Goal: Subscribe to service/newsletter

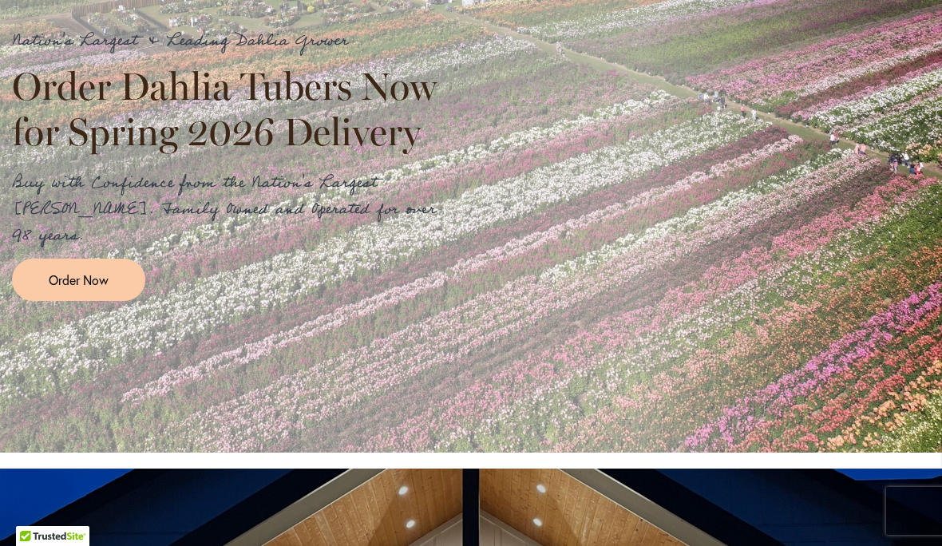
scroll to position [393, 0]
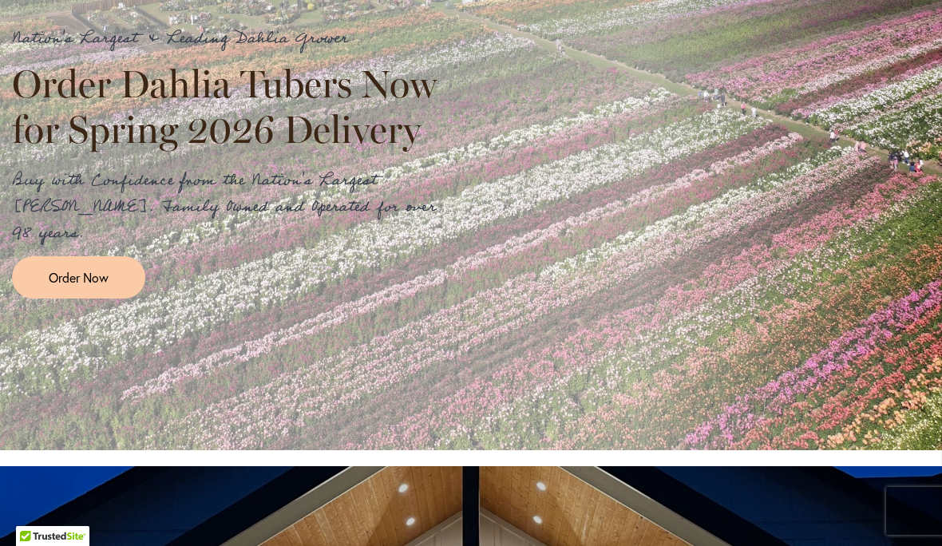
click at [89, 268] on span "Order Now" at bounding box center [79, 277] width 60 height 18
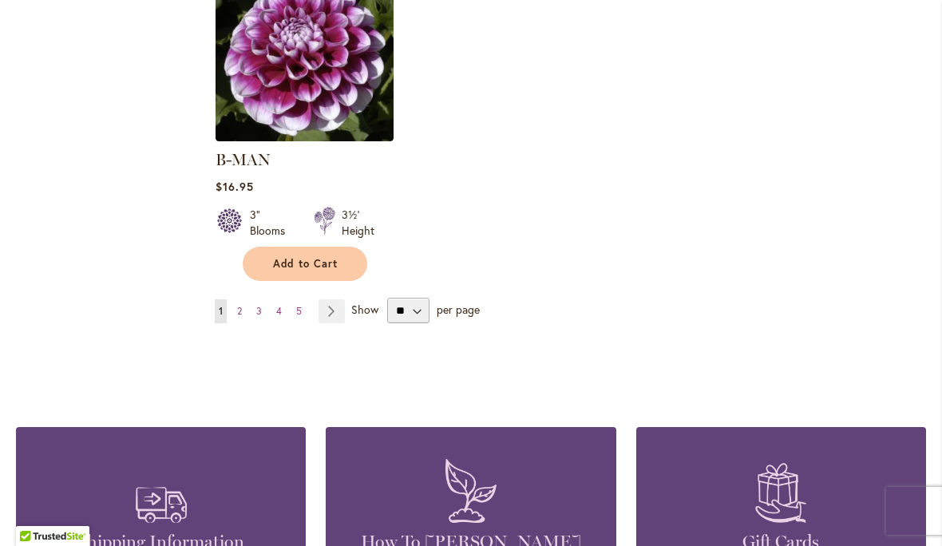
scroll to position [2145, 0]
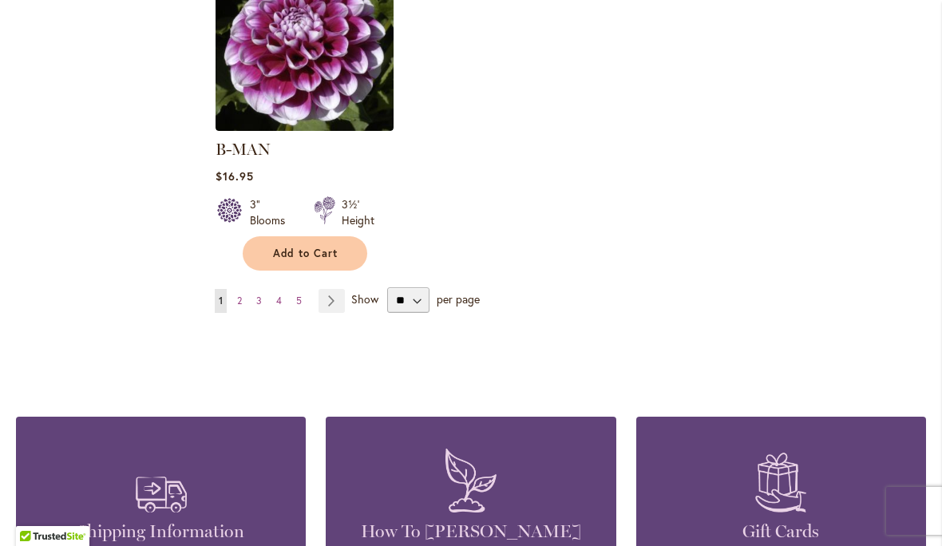
click at [338, 289] on link "Page Next" at bounding box center [332, 301] width 26 height 24
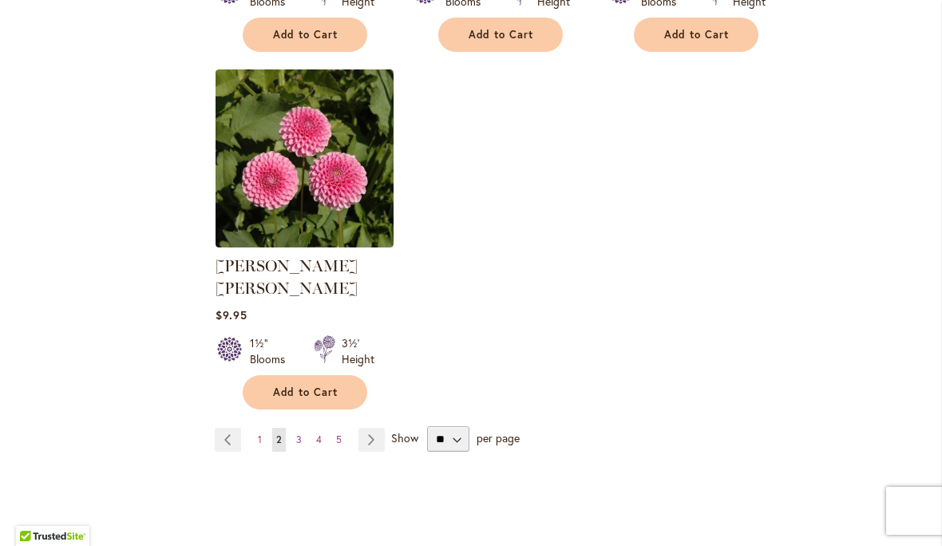
scroll to position [2017, 0]
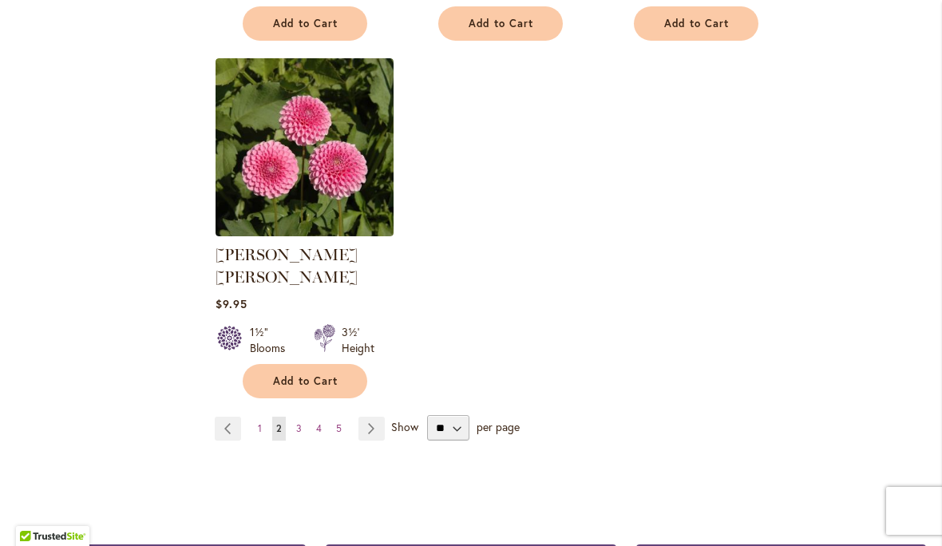
click at [373, 417] on link "Page Next" at bounding box center [372, 429] width 26 height 24
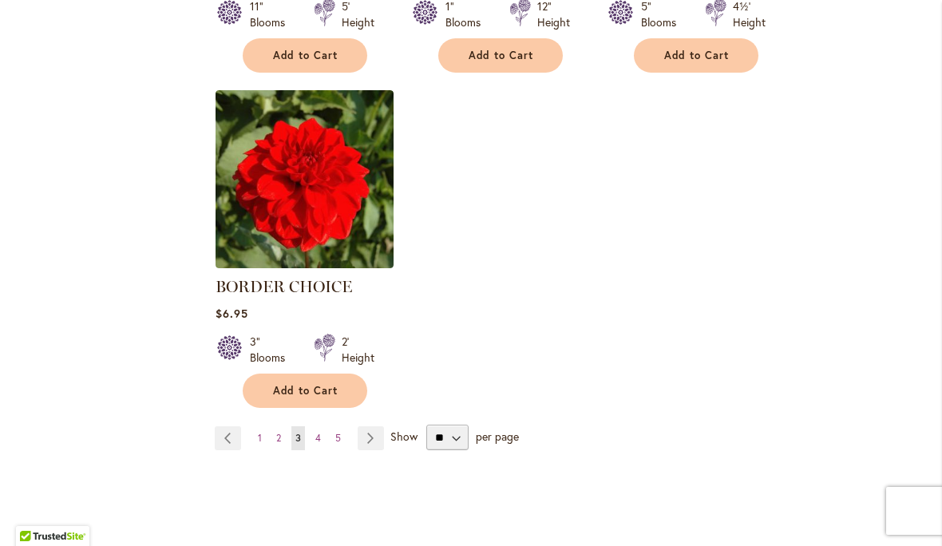
scroll to position [2021, 0]
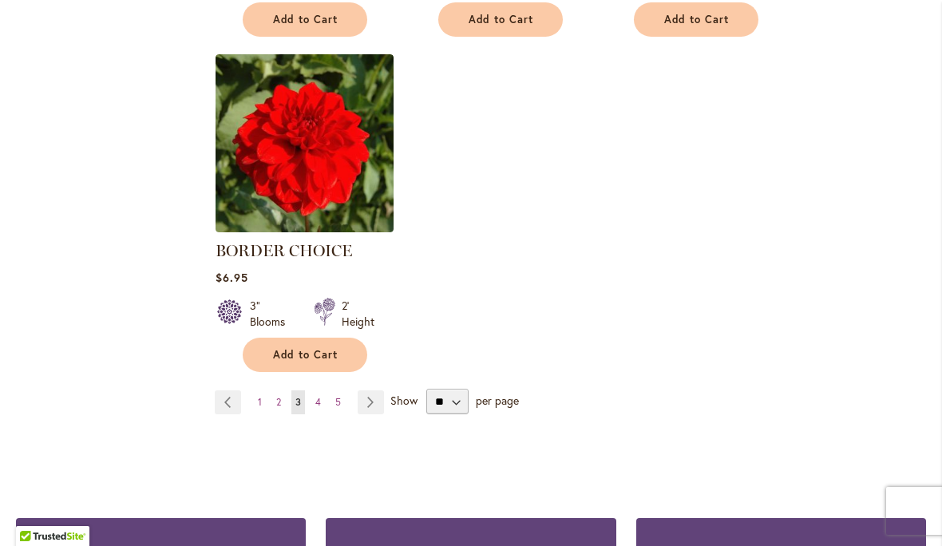
click at [375, 394] on link "Page Next" at bounding box center [371, 402] width 26 height 24
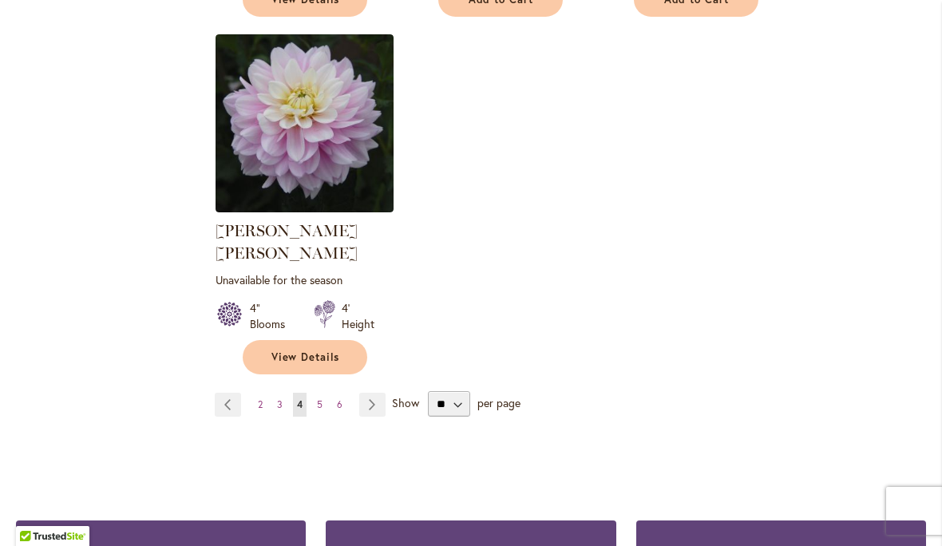
scroll to position [2194, 0]
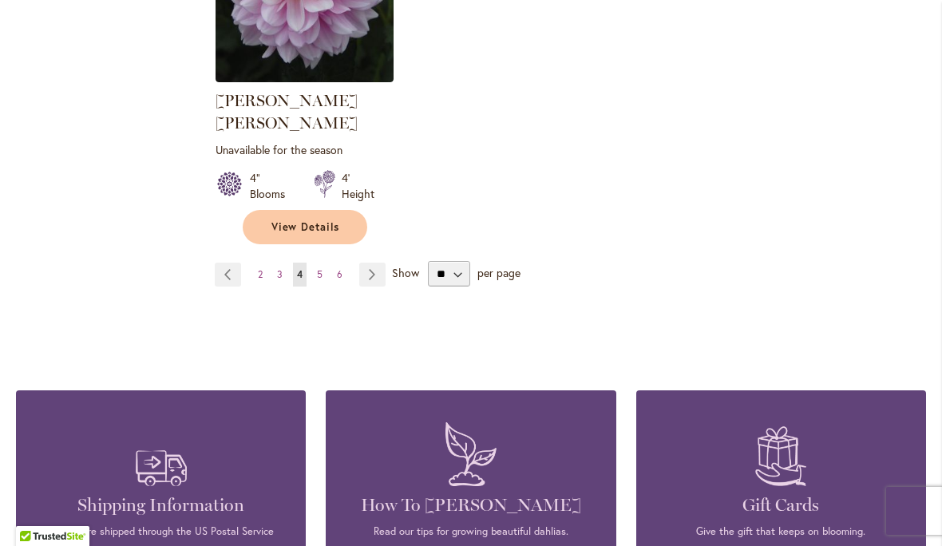
click at [377, 263] on link "Page Next" at bounding box center [372, 275] width 26 height 24
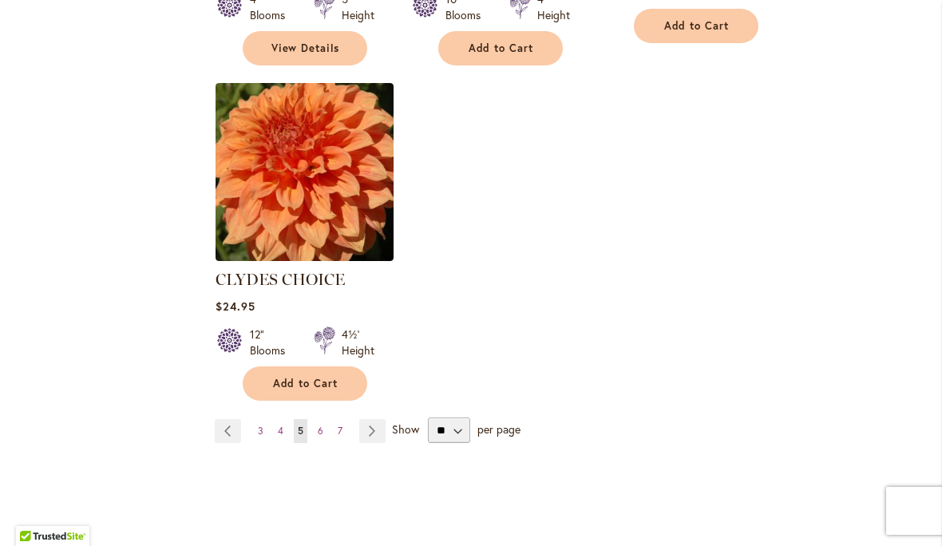
scroll to position [2039, 0]
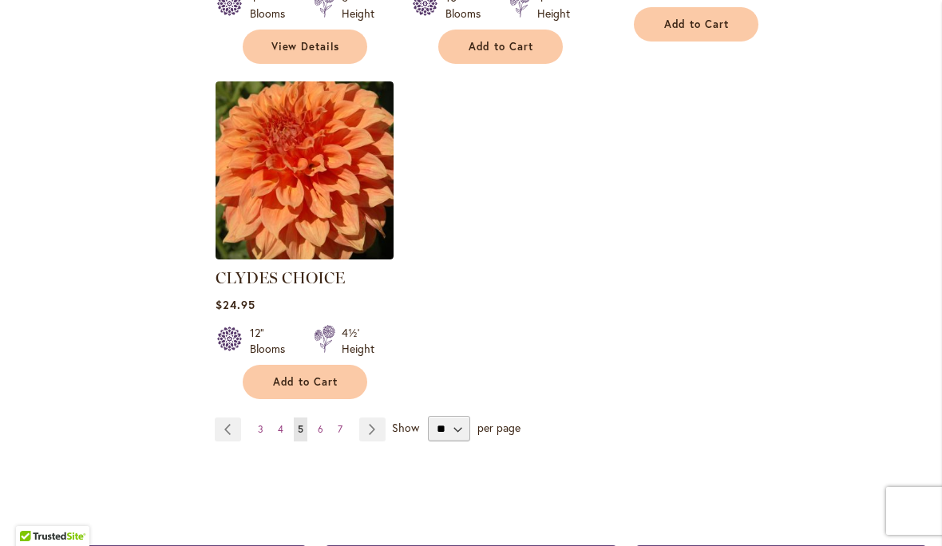
click at [379, 418] on link "Page Next" at bounding box center [372, 430] width 26 height 24
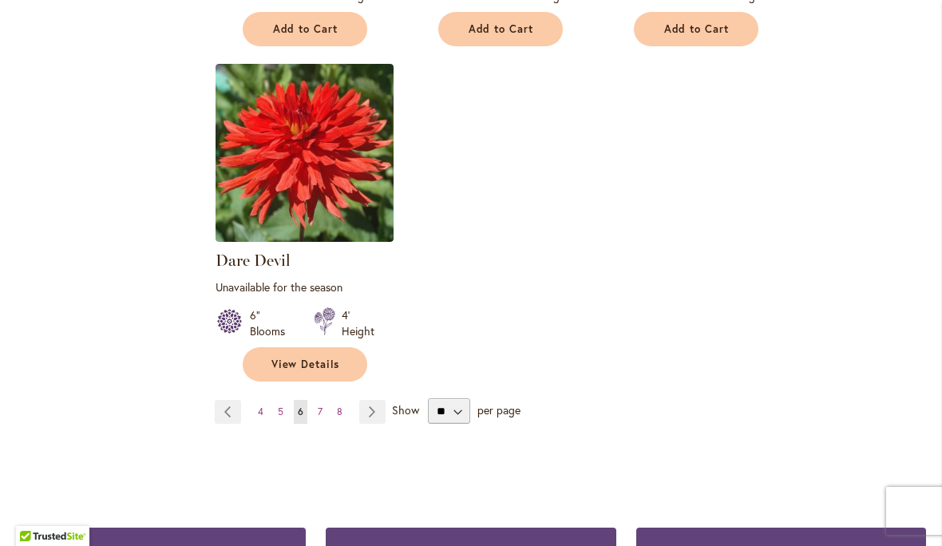
scroll to position [2156, 0]
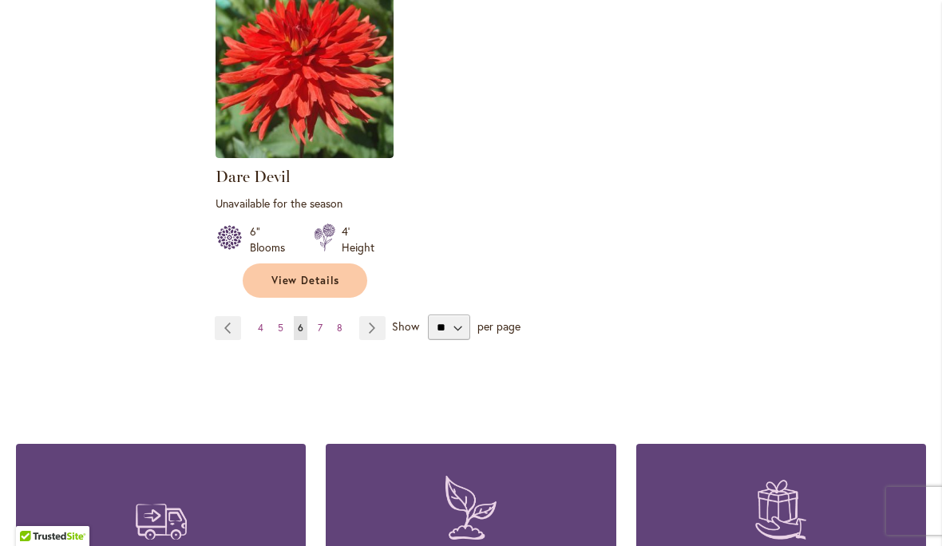
click at [373, 316] on link "Page Next" at bounding box center [372, 328] width 26 height 24
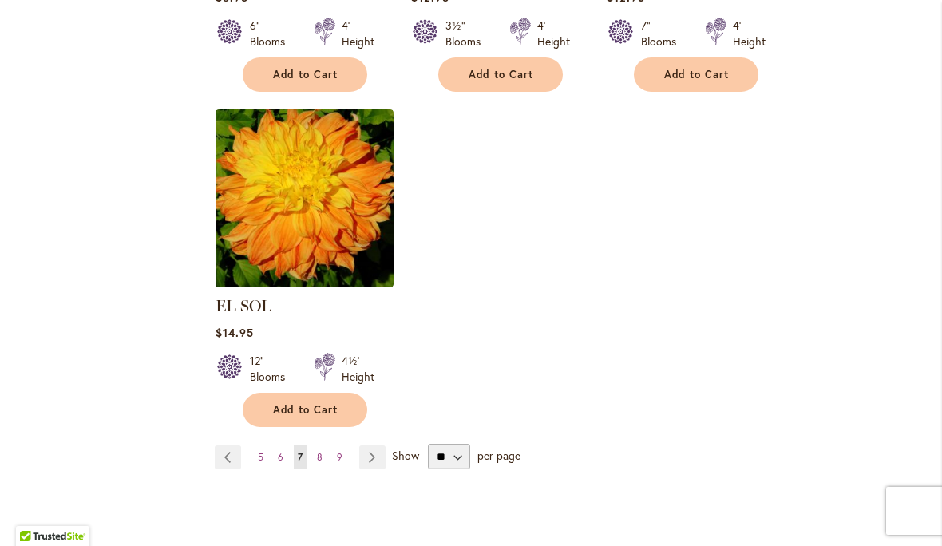
scroll to position [1995, 0]
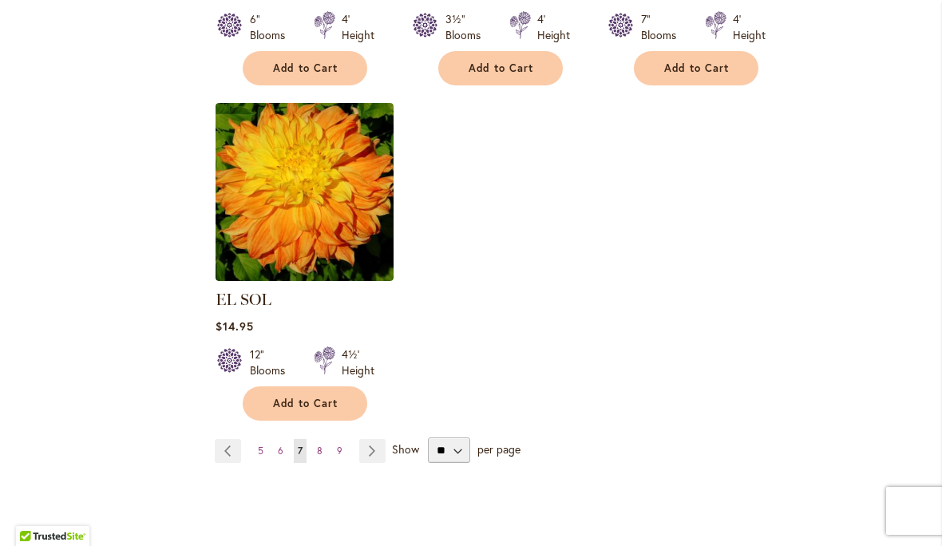
click at [375, 439] on link "Page Next" at bounding box center [372, 451] width 26 height 24
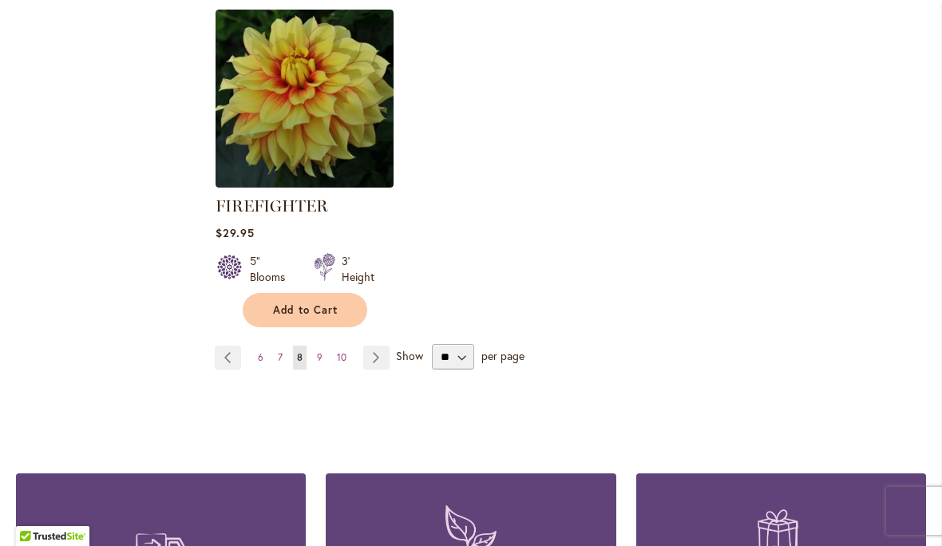
scroll to position [2157, 0]
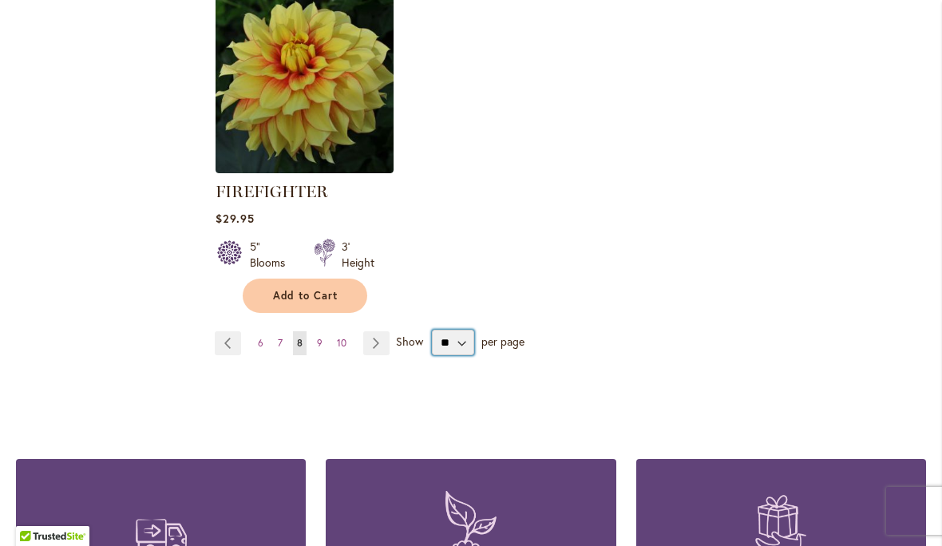
click at [470, 343] on select "** ** ** **" at bounding box center [453, 343] width 42 height 26
click at [379, 336] on link "Page Next" at bounding box center [376, 343] width 26 height 24
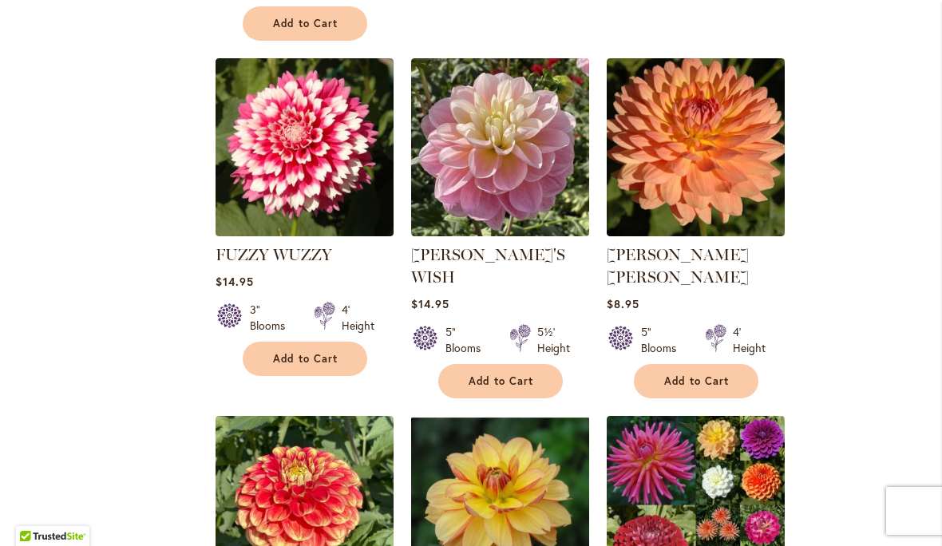
scroll to position [1395, 0]
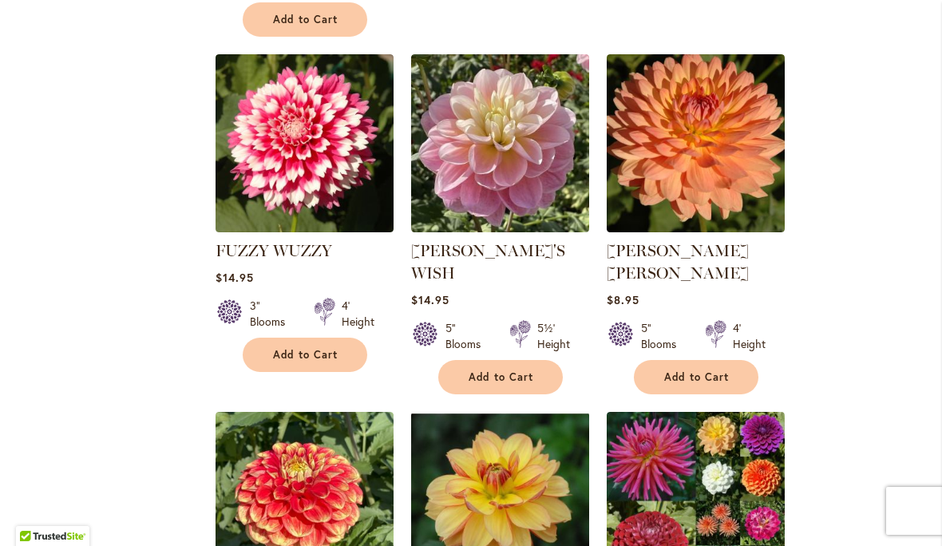
click at [914, 422] on ol "FIREPOT Rating: 98% 4 Reviews $17.95 3" Blooms 2' Height Add to Cart" at bounding box center [570, 57] width 711 height 2108
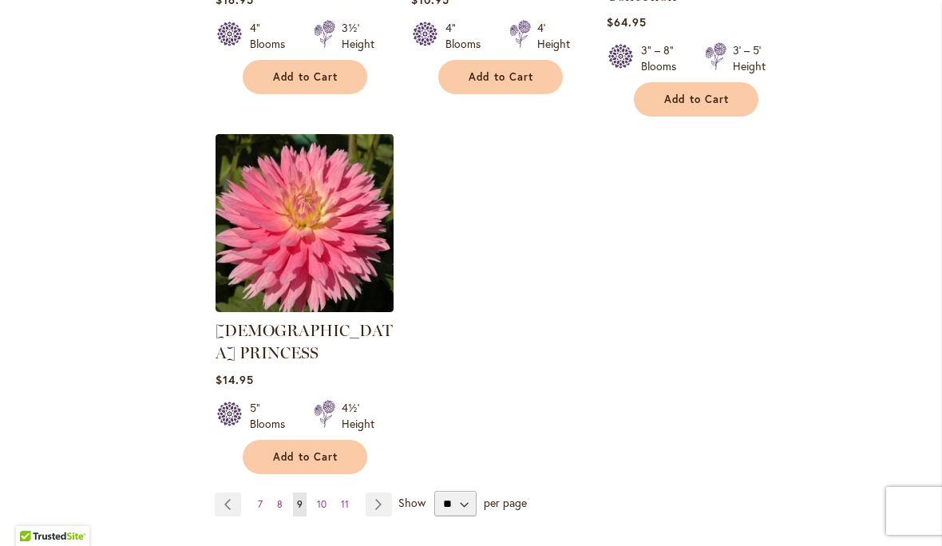
scroll to position [2063, 0]
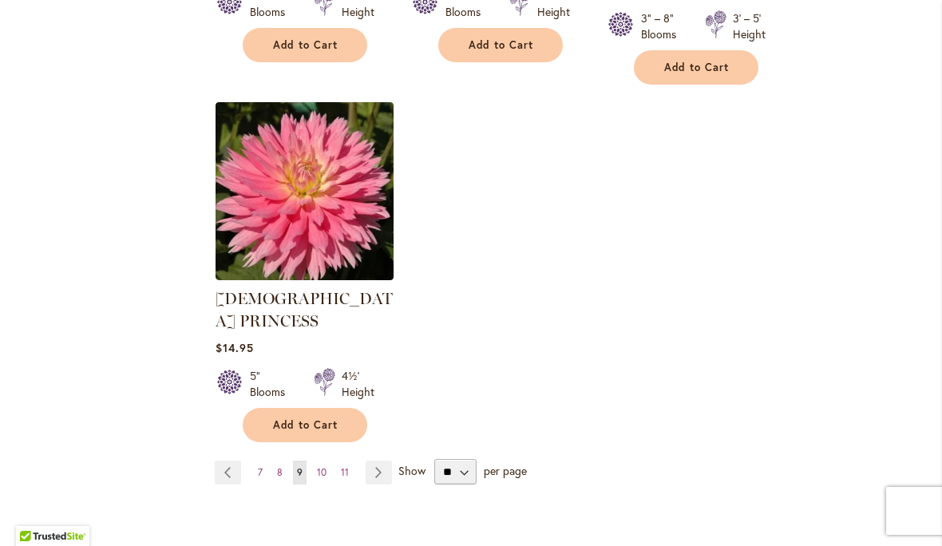
click at [382, 461] on link "Page Next" at bounding box center [379, 473] width 26 height 24
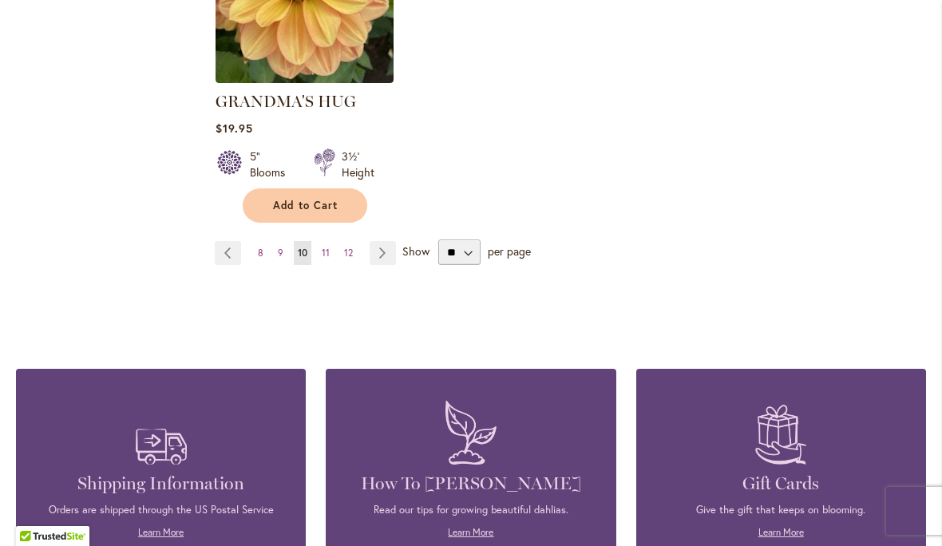
scroll to position [2193, 0]
click at [386, 241] on link "Page Next" at bounding box center [383, 253] width 26 height 24
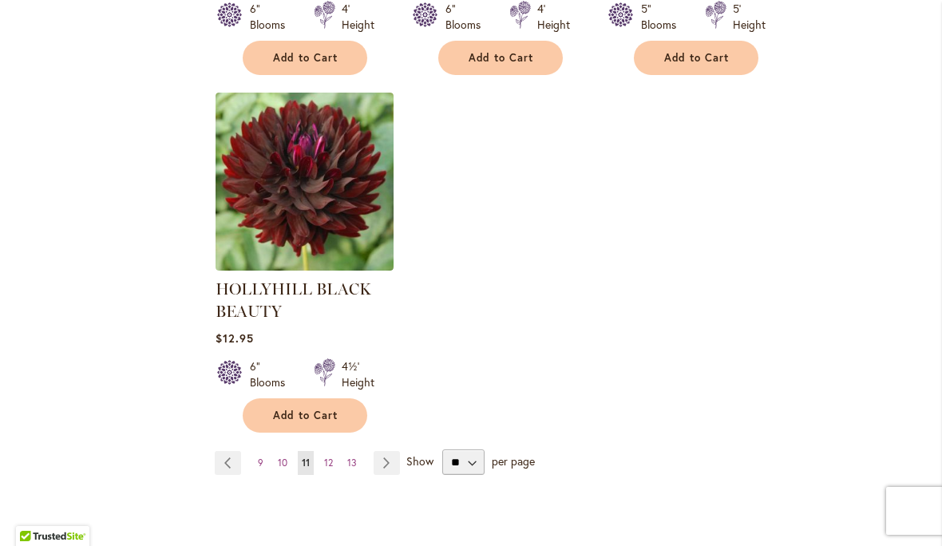
scroll to position [2059, 0]
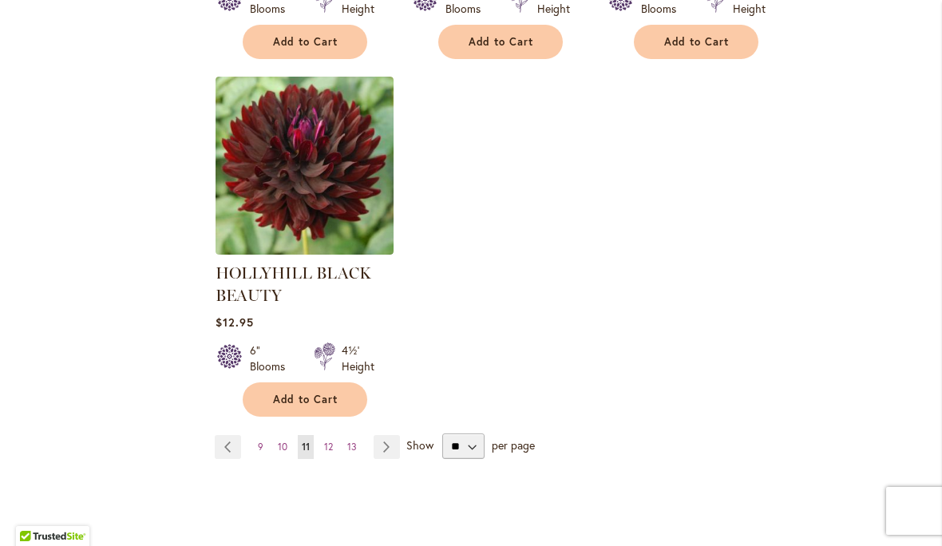
click at [385, 444] on link "Page Next" at bounding box center [387, 447] width 26 height 24
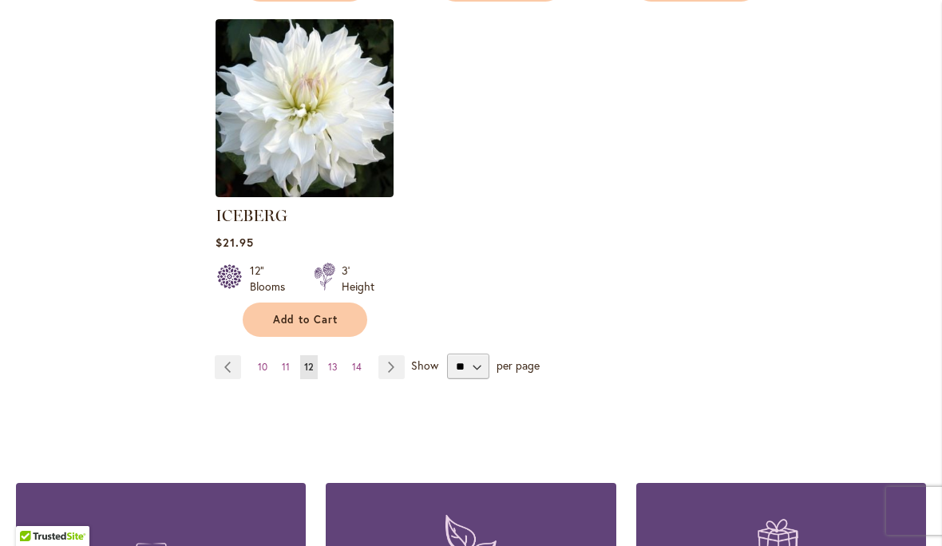
scroll to position [2079, 0]
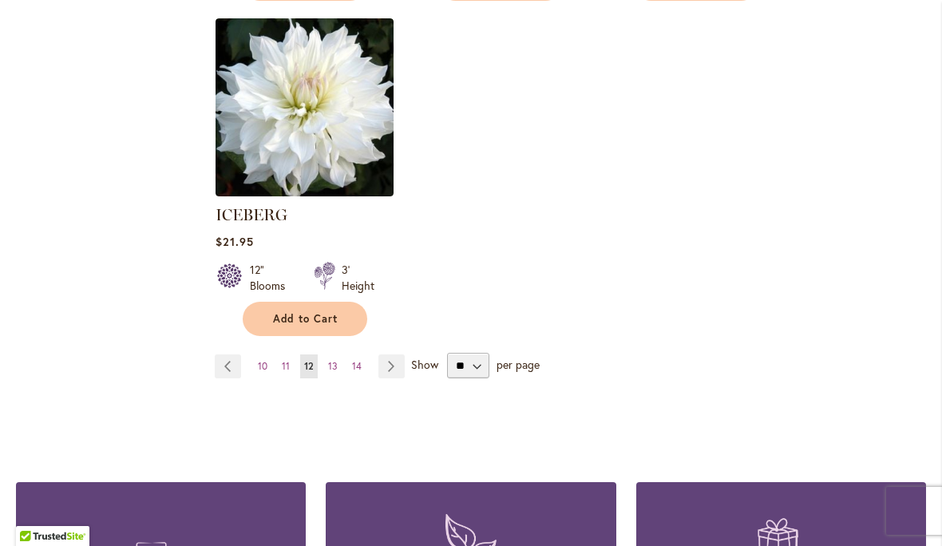
click at [402, 355] on link "Page Next" at bounding box center [392, 367] width 26 height 24
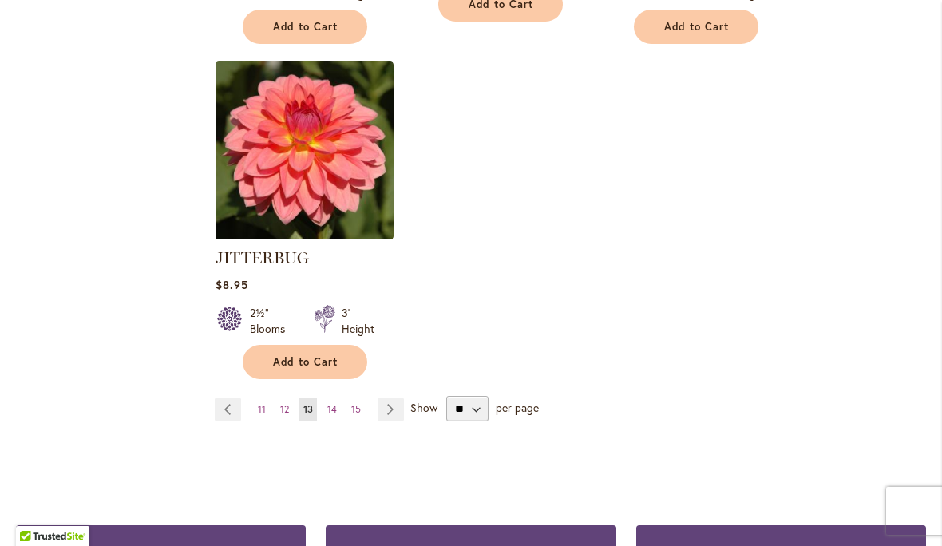
scroll to position [2122, 0]
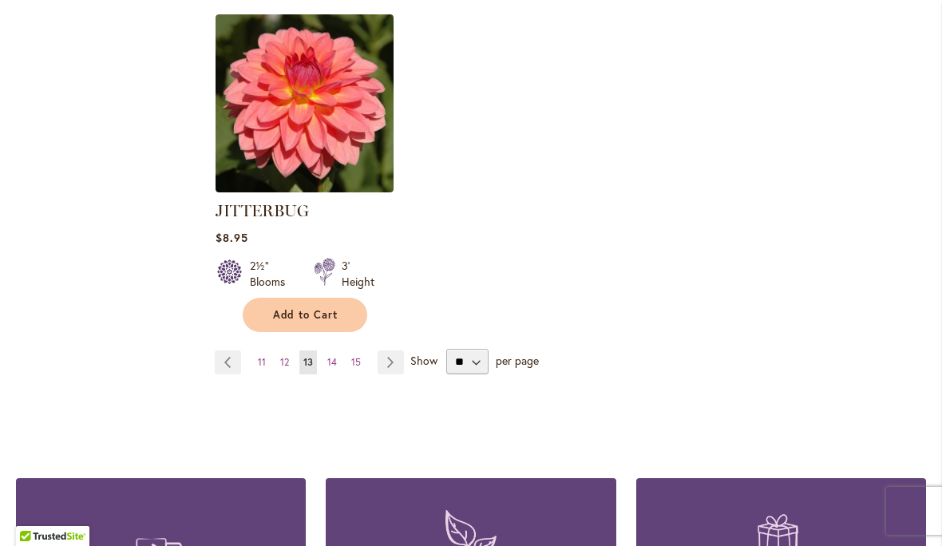
click at [398, 351] on link "Page Next" at bounding box center [391, 363] width 26 height 24
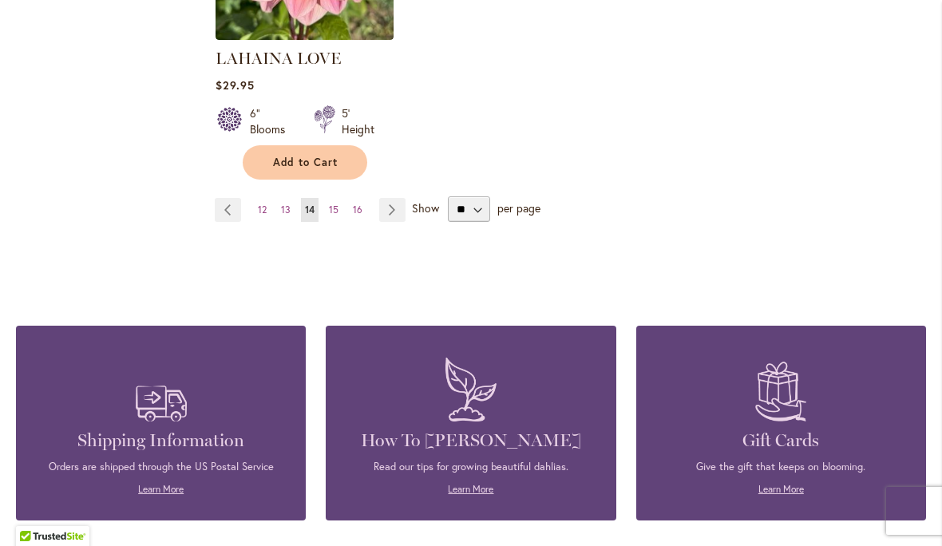
scroll to position [2285, 0]
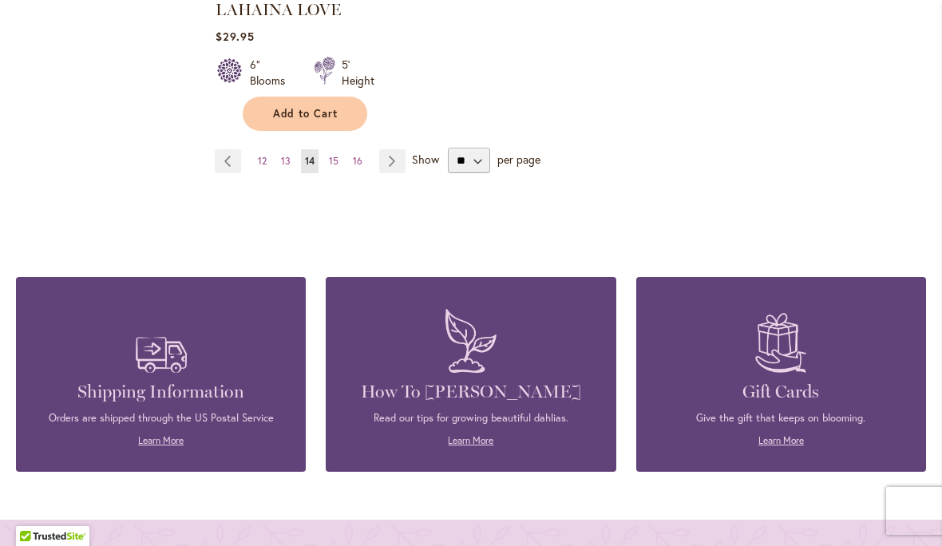
click at [396, 149] on link "Page Next" at bounding box center [392, 161] width 26 height 24
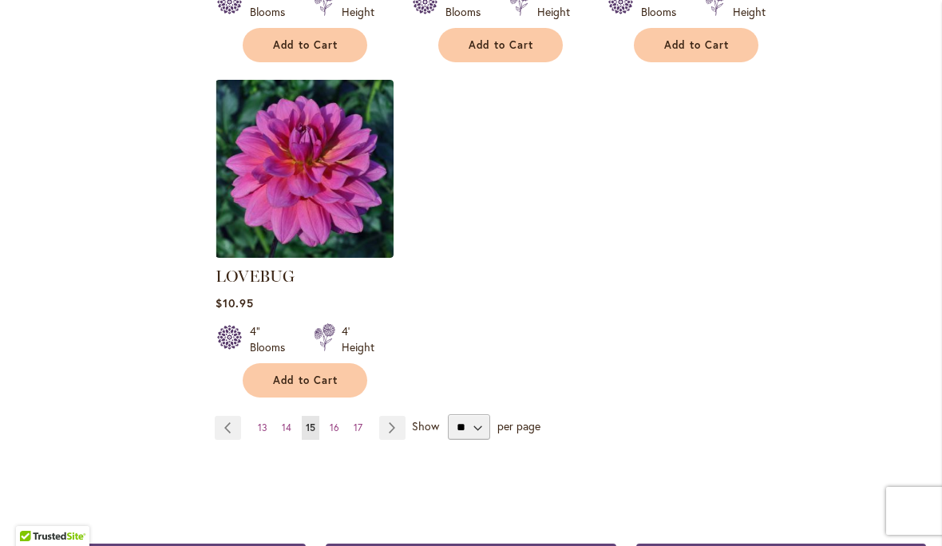
scroll to position [2042, 0]
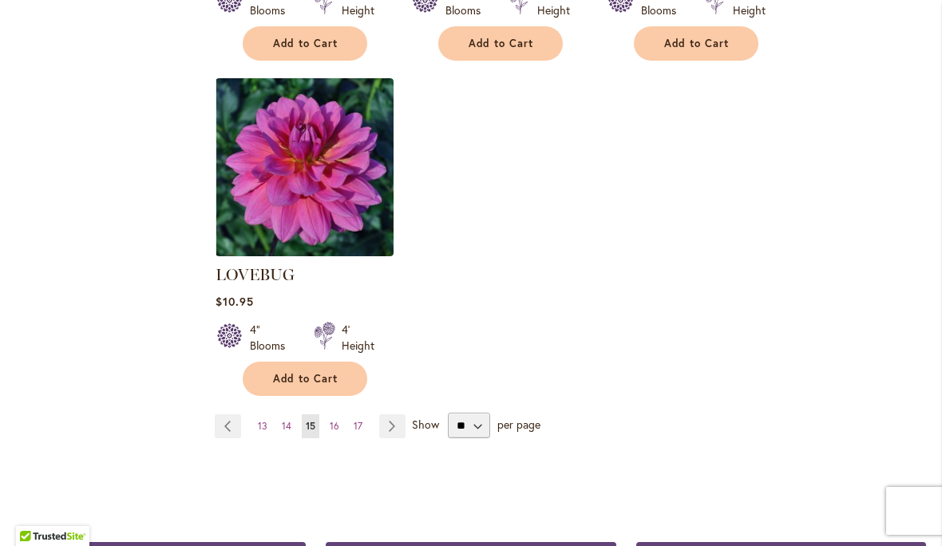
click at [398, 414] on link "Page Next" at bounding box center [392, 426] width 26 height 24
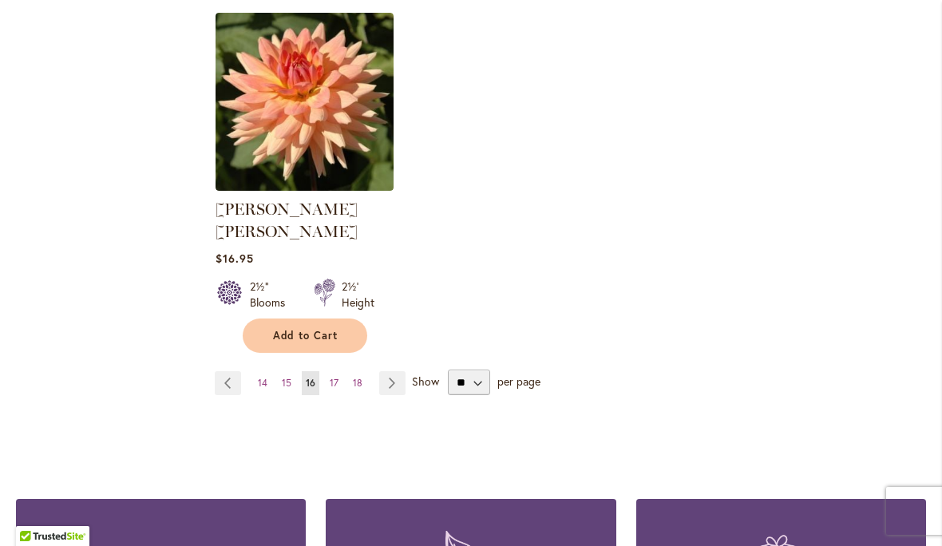
scroll to position [2111, 0]
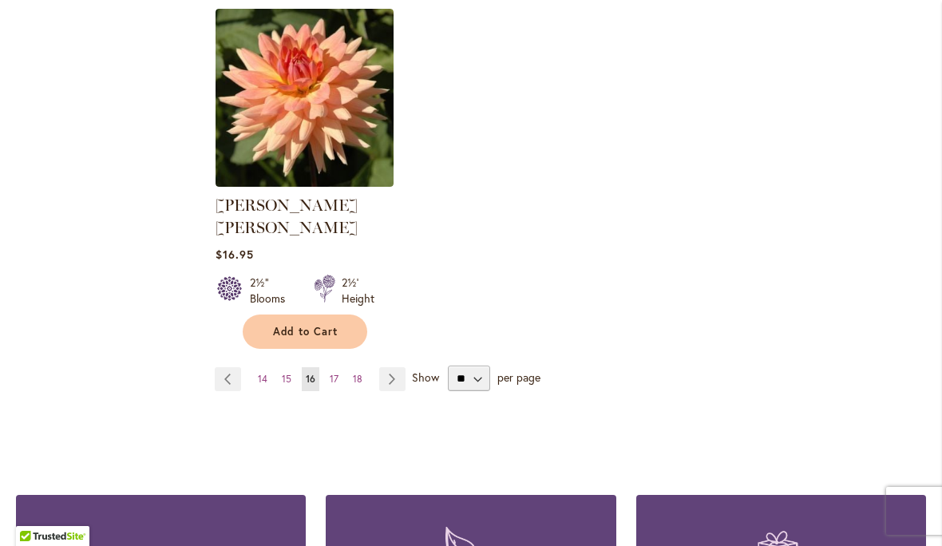
click at [397, 367] on link "Page Next" at bounding box center [392, 379] width 26 height 24
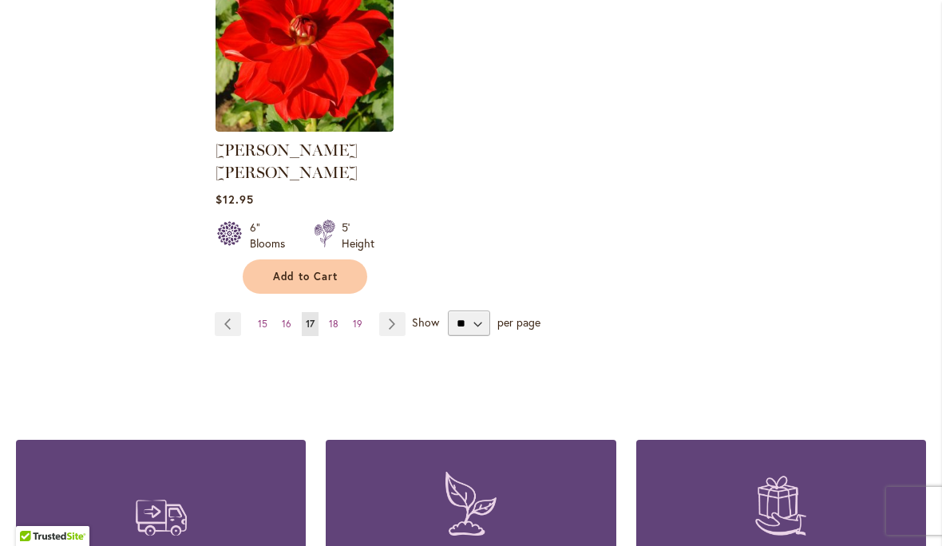
scroll to position [2156, 0]
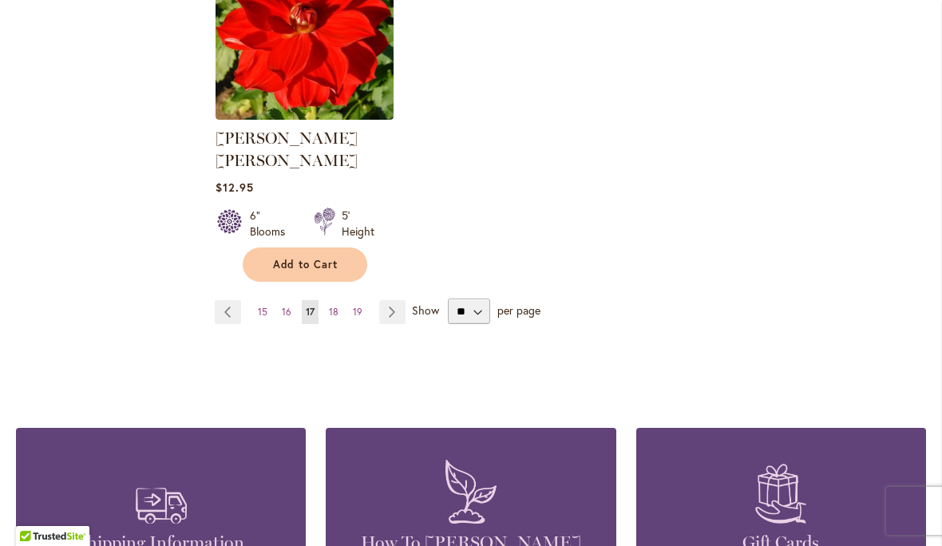
click at [380, 300] on link "Page Next" at bounding box center [392, 312] width 26 height 24
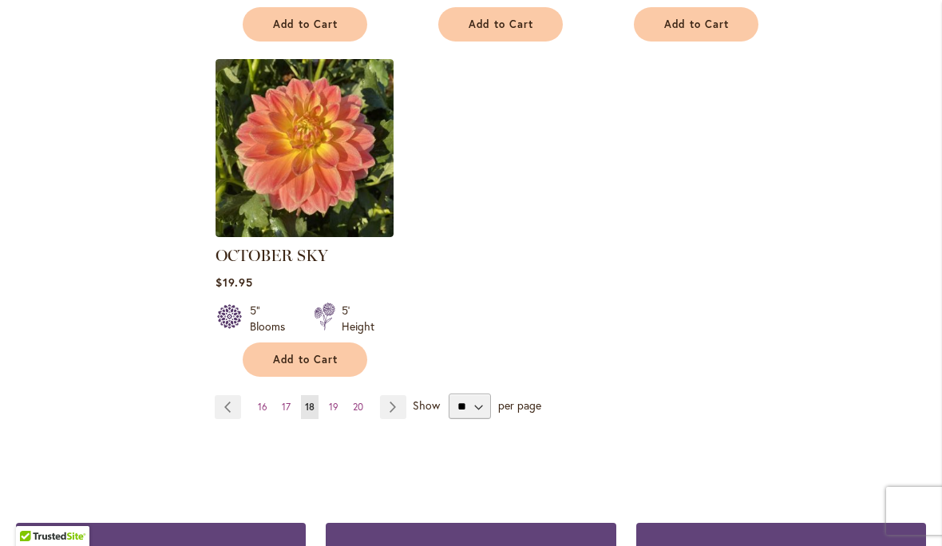
scroll to position [2040, 0]
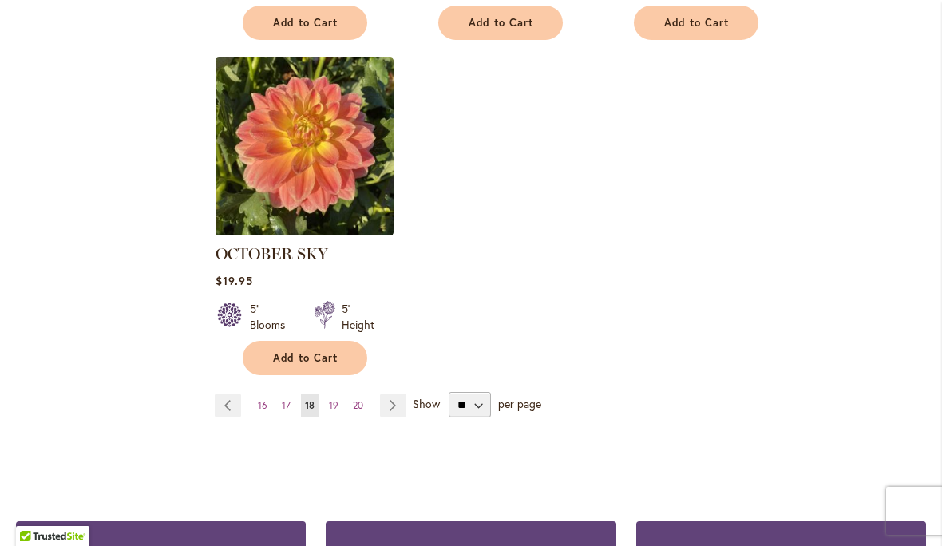
click at [398, 394] on link "Page Next" at bounding box center [393, 406] width 26 height 24
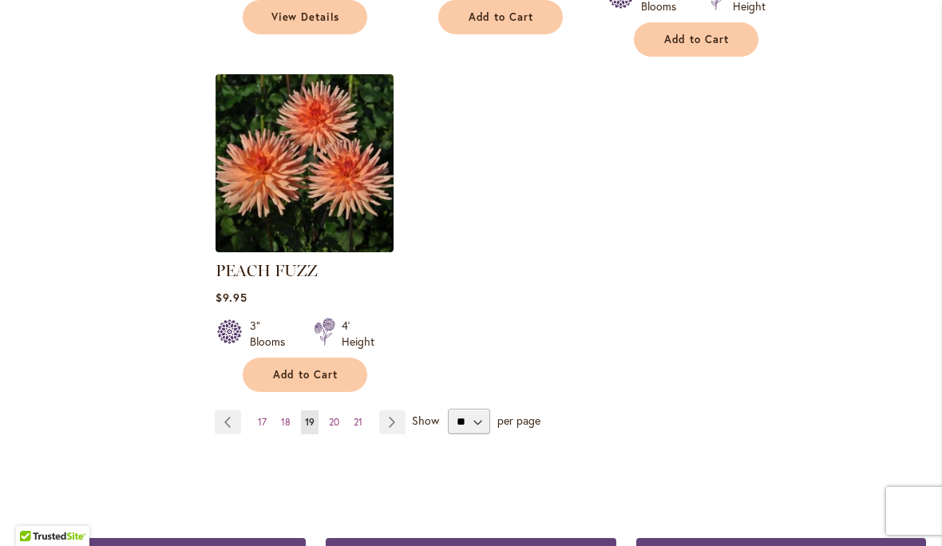
scroll to position [2049, 0]
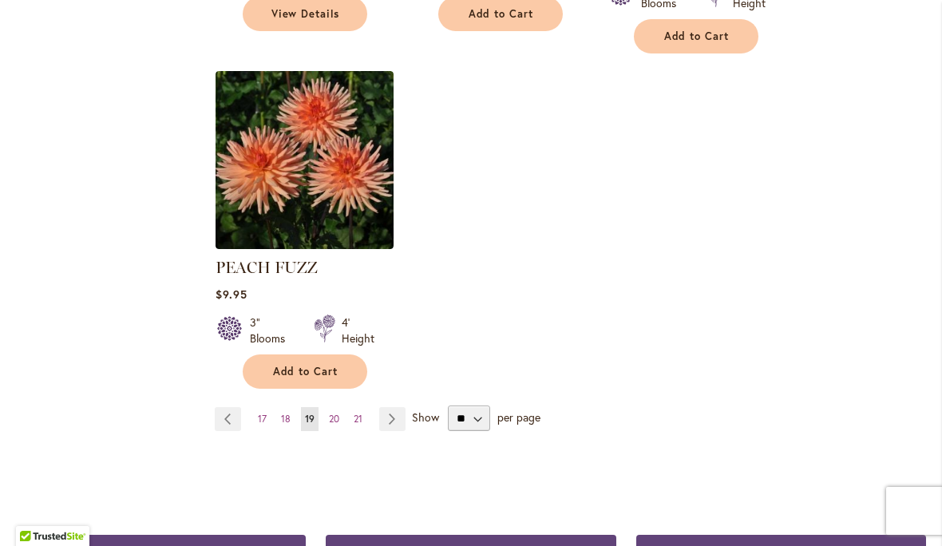
click at [397, 407] on link "Page Next" at bounding box center [392, 419] width 26 height 24
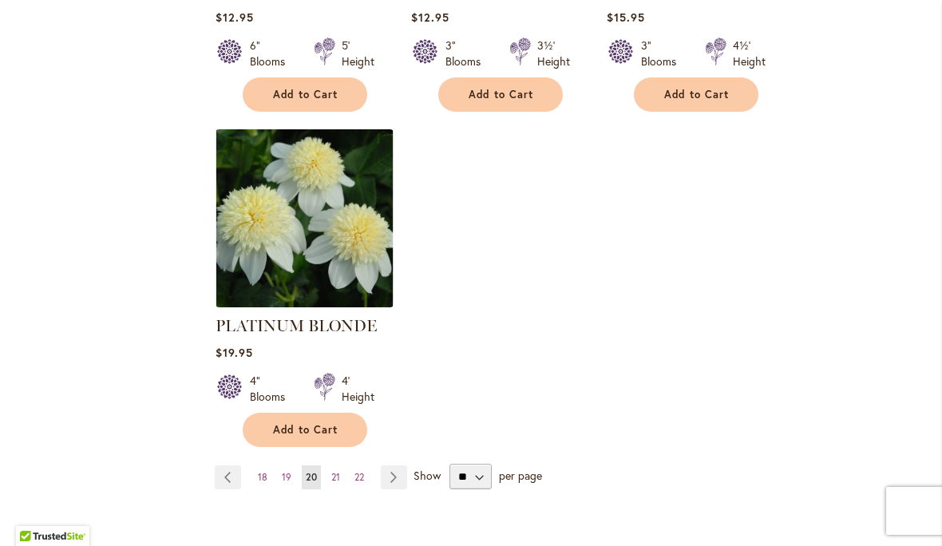
scroll to position [2036, 0]
click at [393, 465] on link "Page Next" at bounding box center [394, 477] width 26 height 24
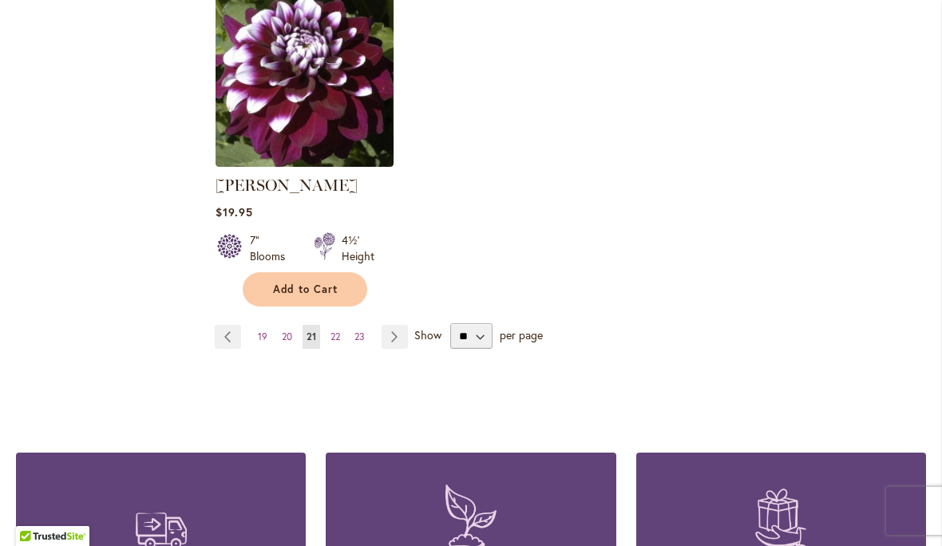
scroll to position [2152, 0]
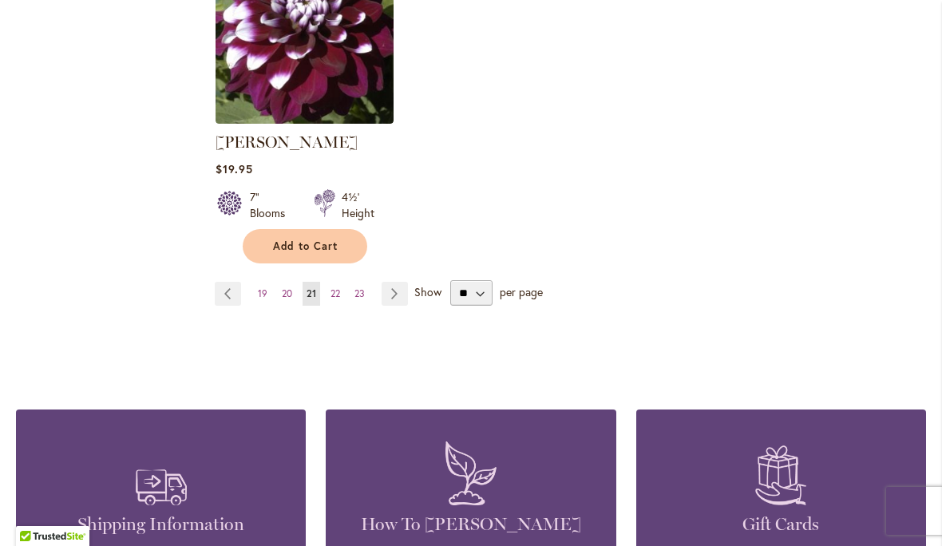
click at [394, 292] on link "Page Next" at bounding box center [395, 294] width 26 height 24
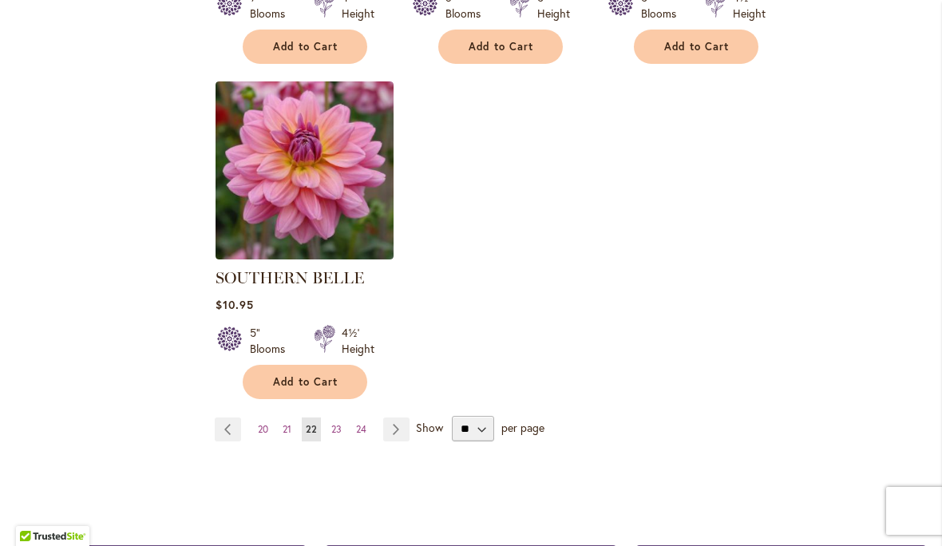
scroll to position [2007, 0]
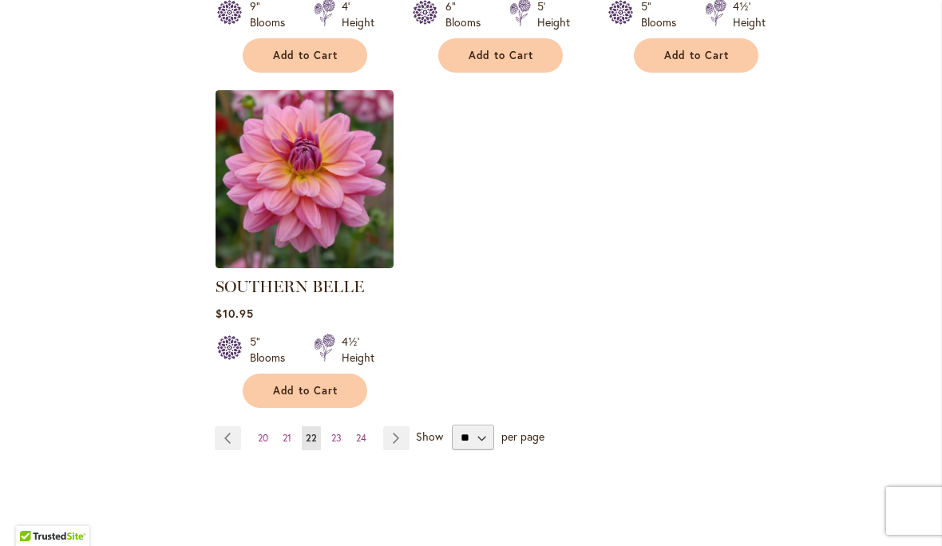
click at [398, 426] on link "Page Next" at bounding box center [396, 438] width 26 height 24
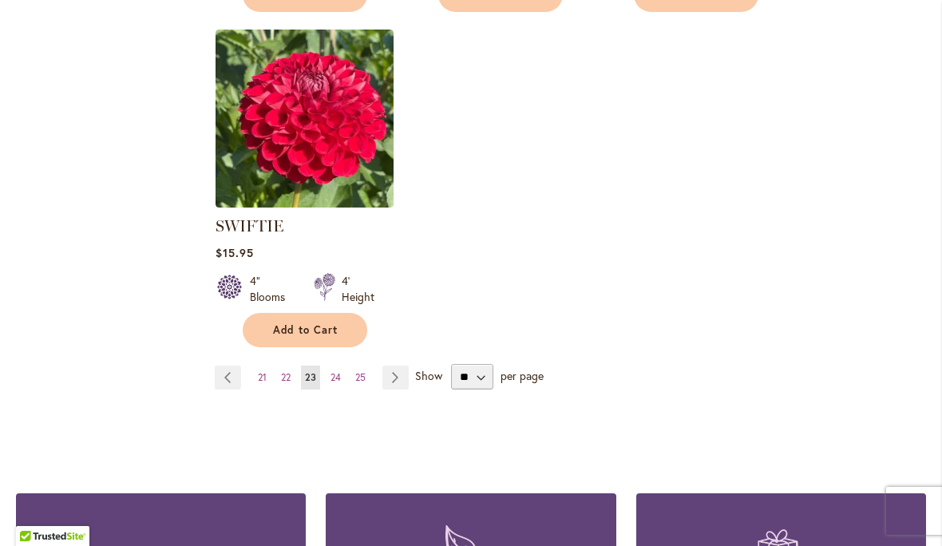
scroll to position [2110, 0]
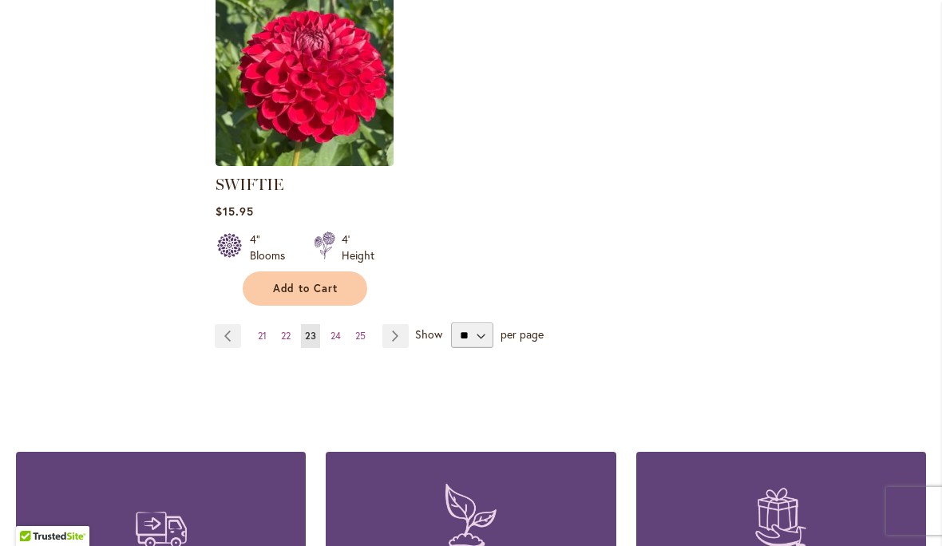
click at [404, 331] on link "Page Next" at bounding box center [395, 336] width 26 height 24
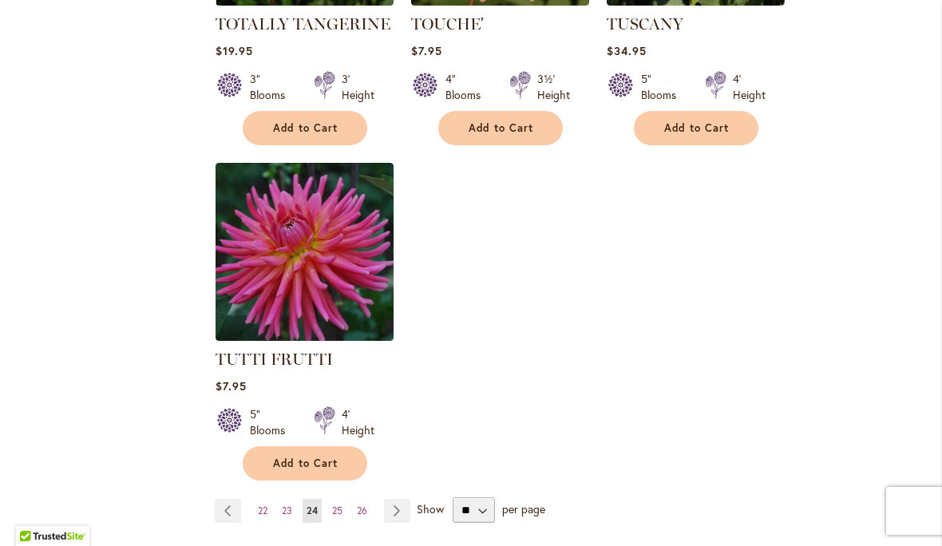
scroll to position [1979, 0]
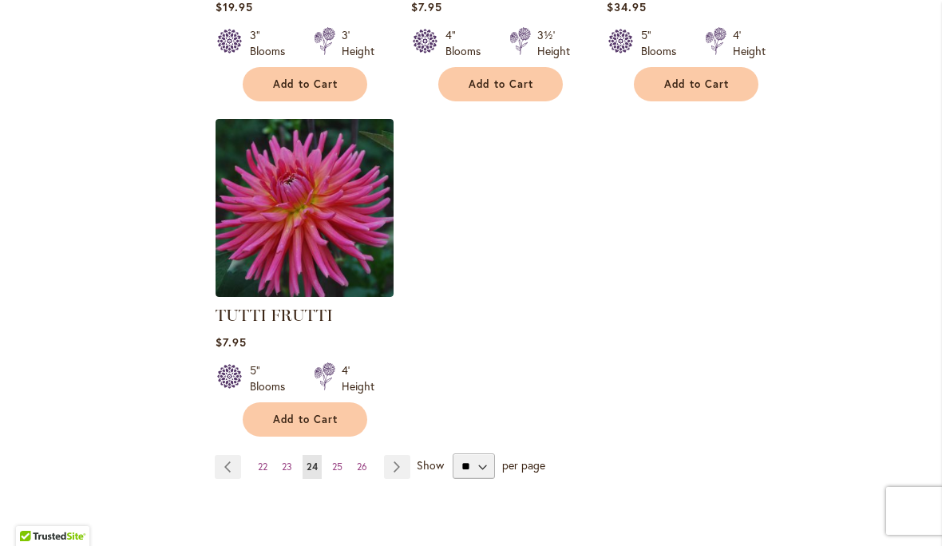
click at [399, 455] on link "Page Next" at bounding box center [397, 467] width 26 height 24
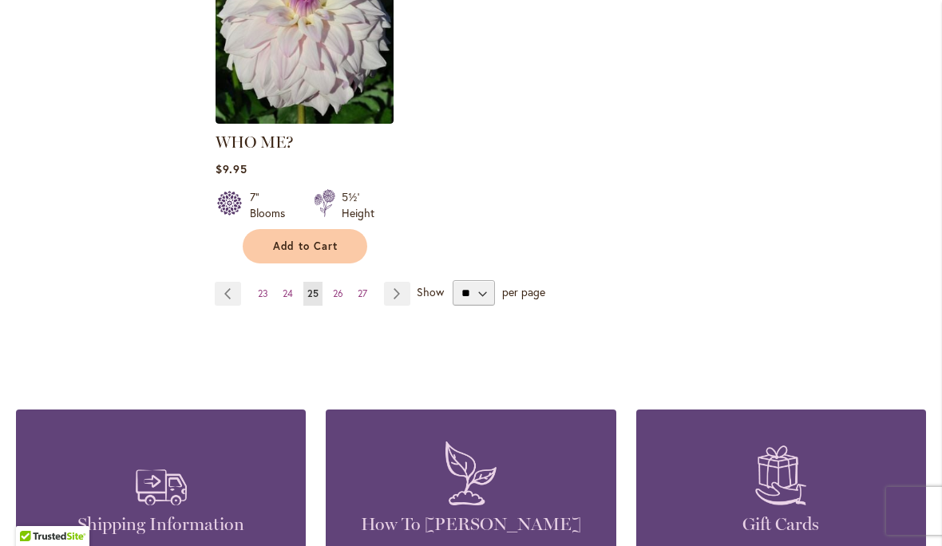
scroll to position [2243, 0]
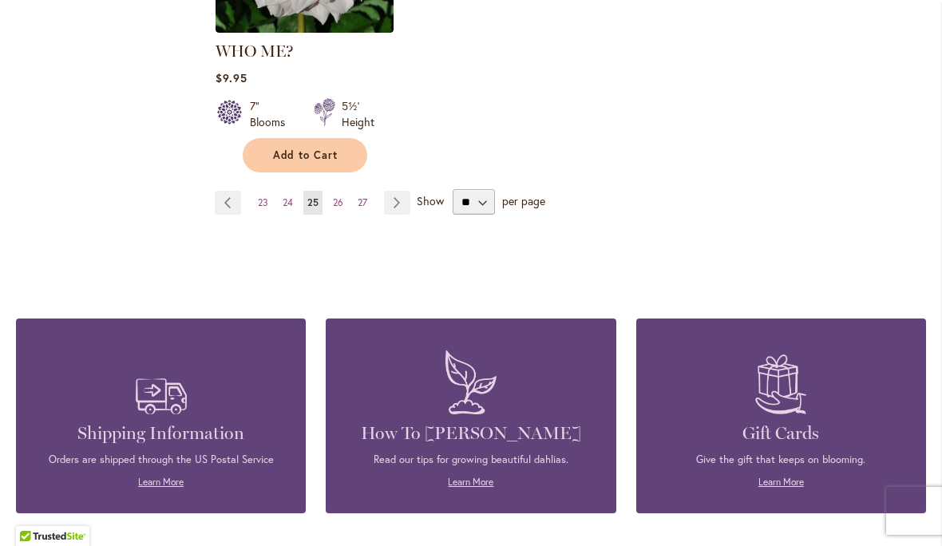
click at [401, 191] on link "Page Next" at bounding box center [397, 203] width 26 height 24
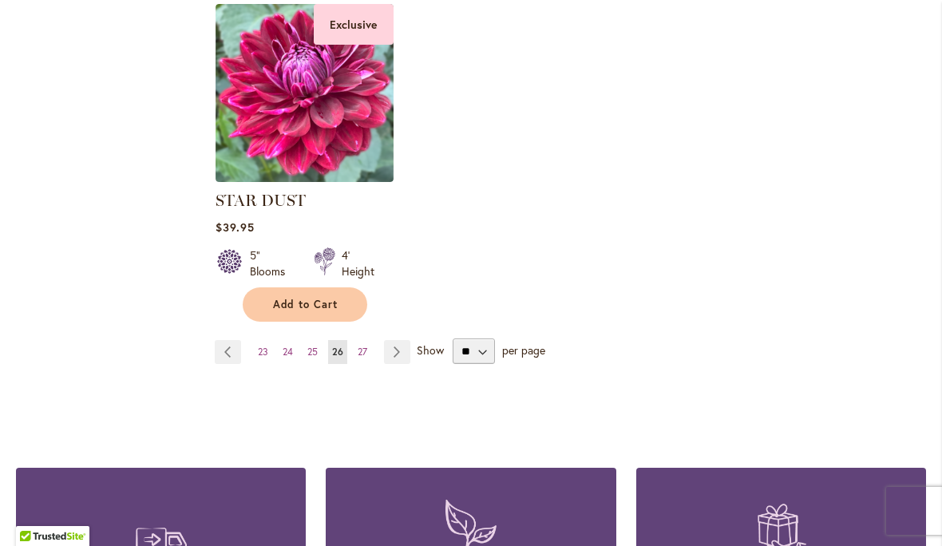
scroll to position [2131, 0]
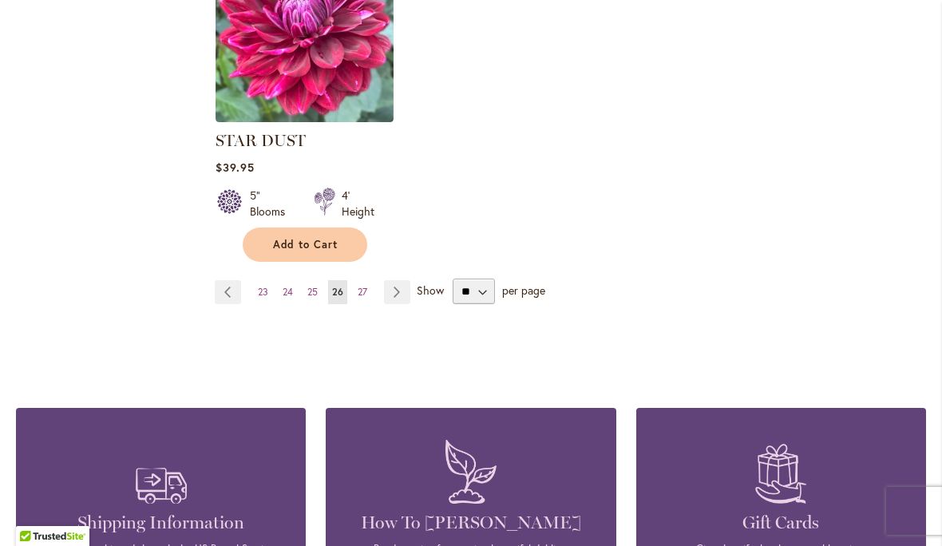
click at [401, 295] on link "Page Next" at bounding box center [397, 292] width 26 height 24
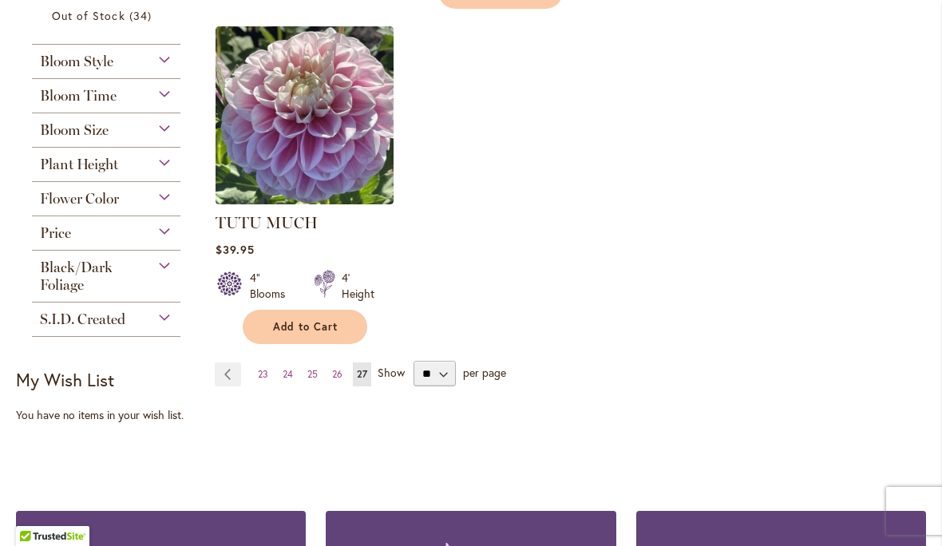
scroll to position [893, 0]
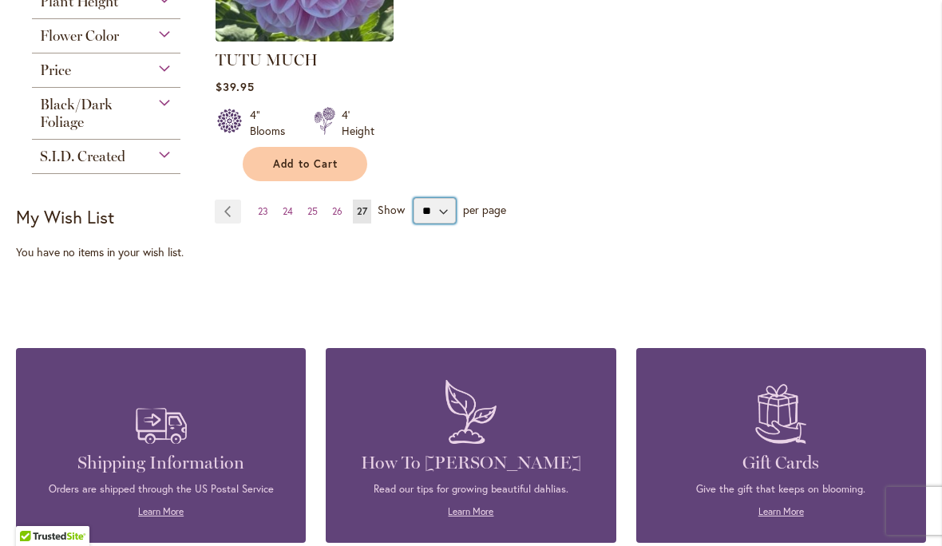
click at [454, 209] on select "** ** ** **" at bounding box center [435, 211] width 42 height 26
select select "**"
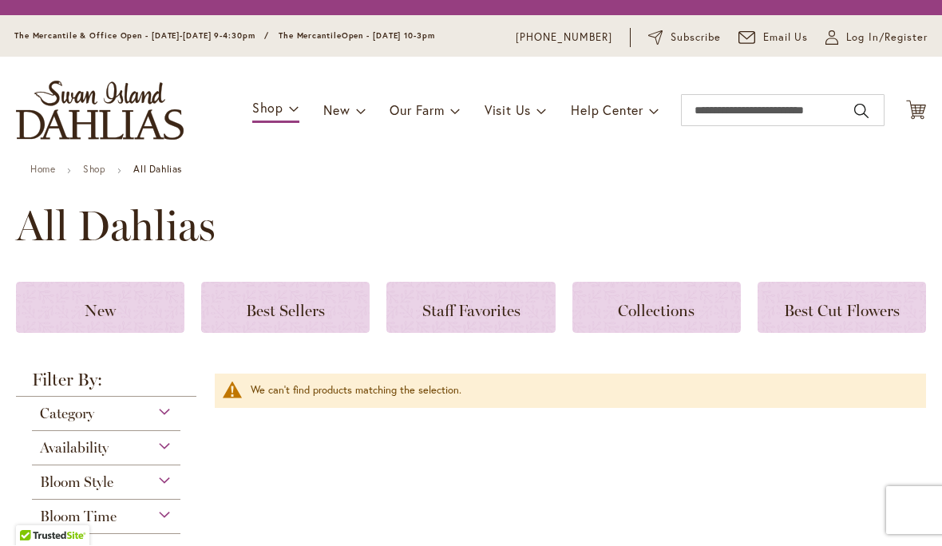
click at [494, 299] on h3 "Staff Favorites" at bounding box center [471, 308] width 130 height 18
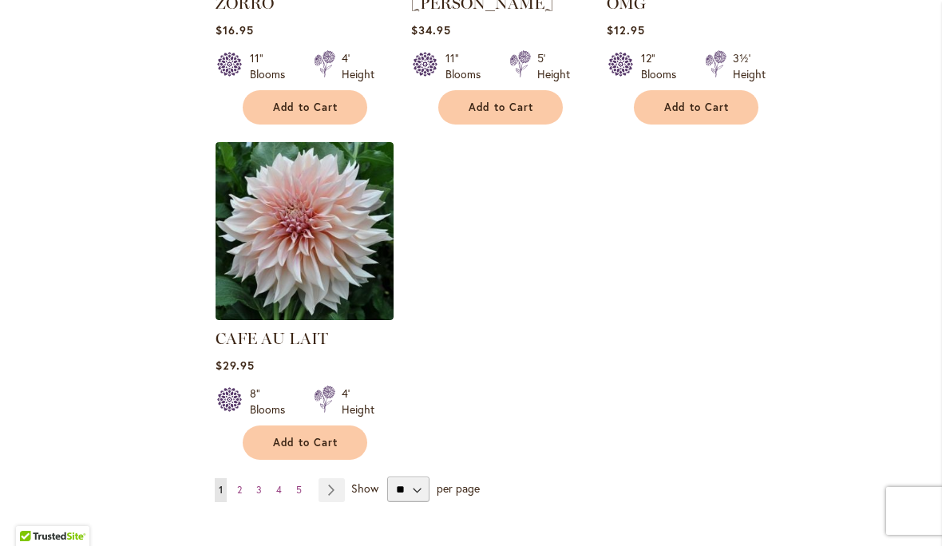
scroll to position [1863, 0]
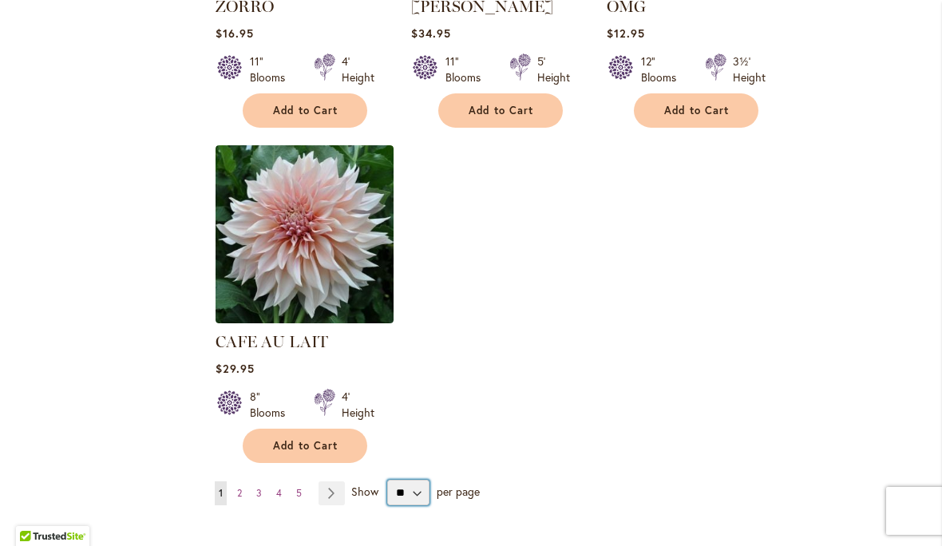
click at [420, 491] on select "** ** ** **" at bounding box center [408, 493] width 42 height 26
select select "**"
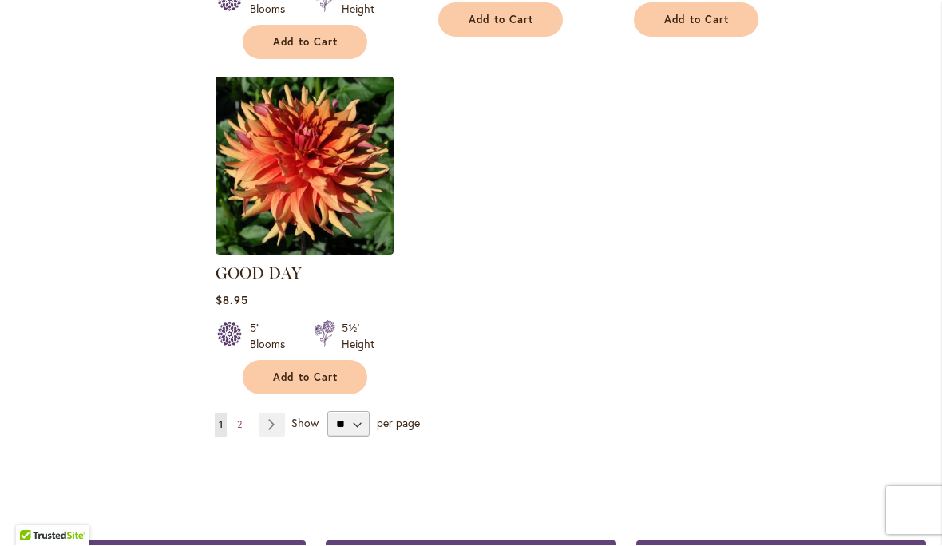
scroll to position [7451, 0]
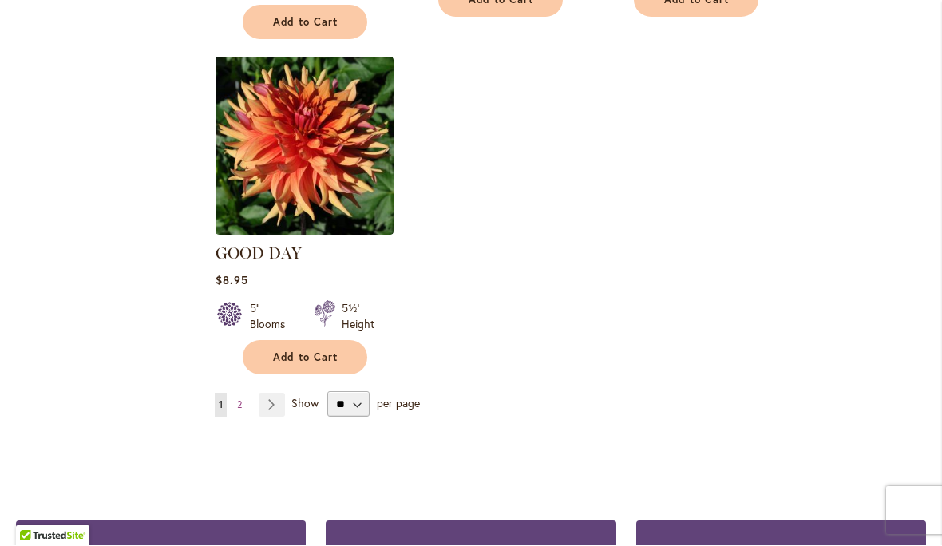
click at [271, 394] on link "Page Next" at bounding box center [272, 406] width 26 height 24
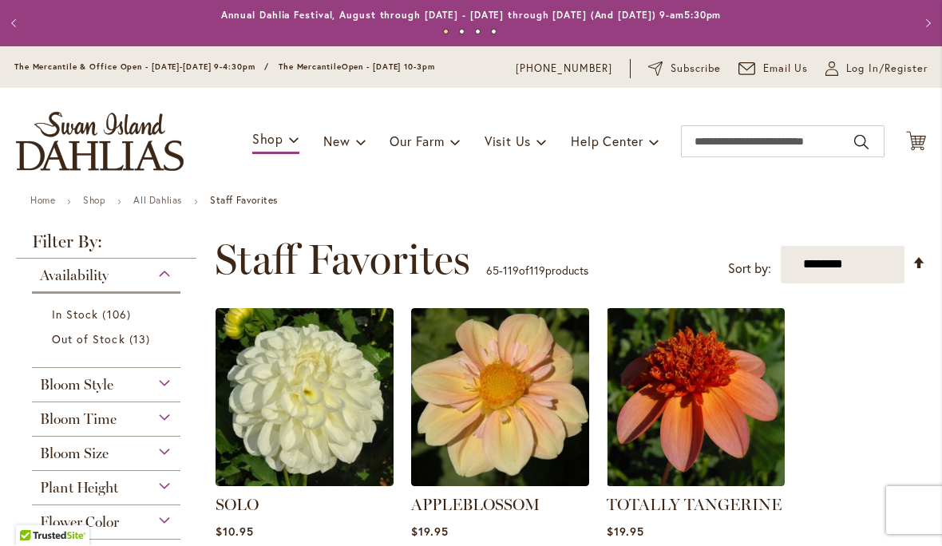
click at [105, 204] on link "Shop" at bounding box center [94, 201] width 22 height 12
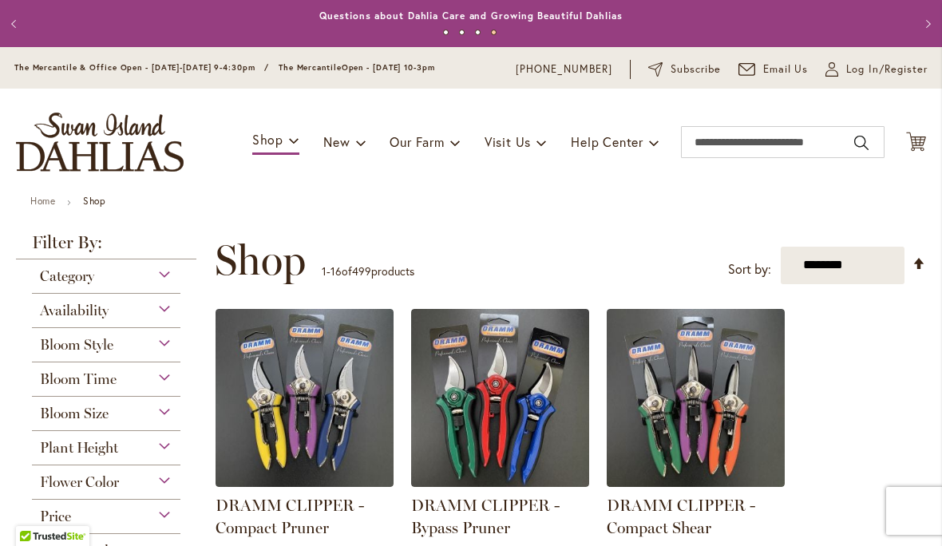
click at [48, 207] on link "Home" at bounding box center [42, 201] width 25 height 12
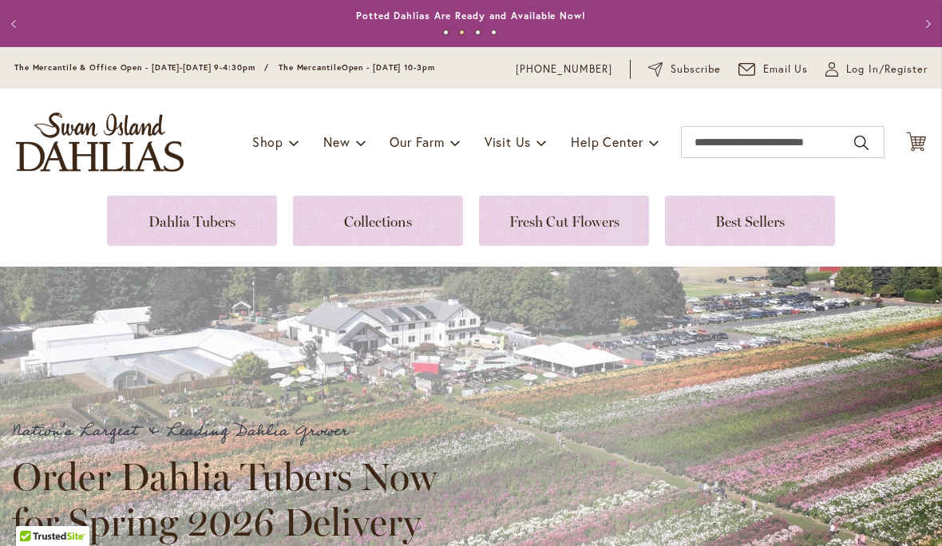
click at [203, 207] on link at bounding box center [192, 221] width 170 height 50
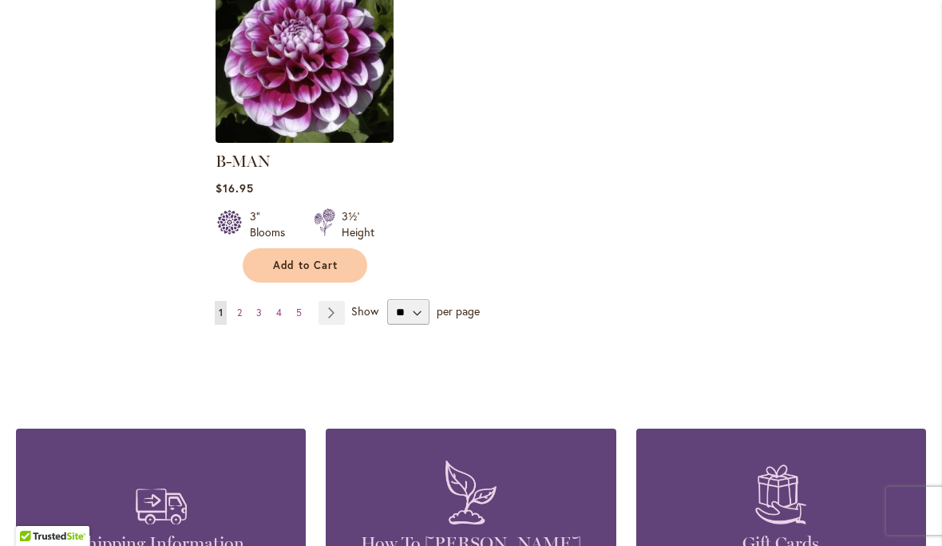
scroll to position [2220, 0]
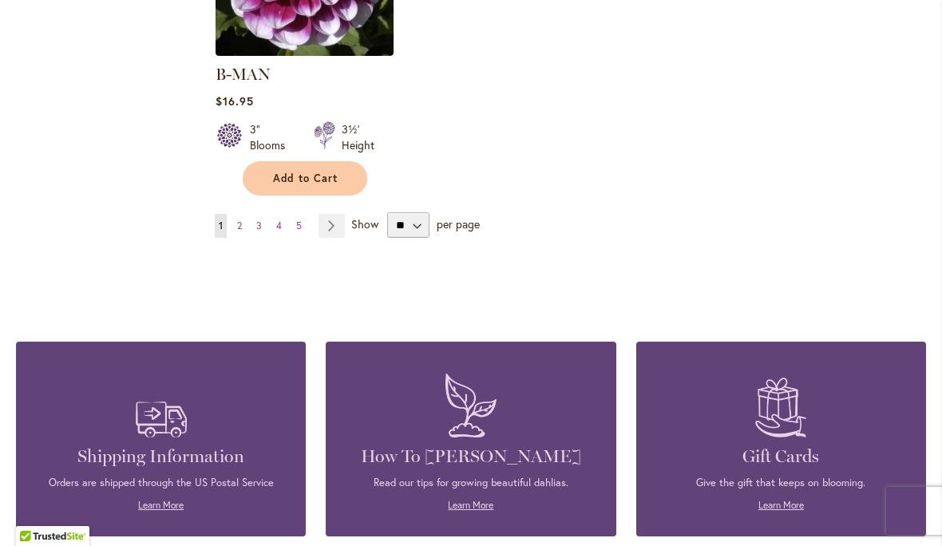
click at [236, 214] on link "Page 2" at bounding box center [239, 226] width 13 height 24
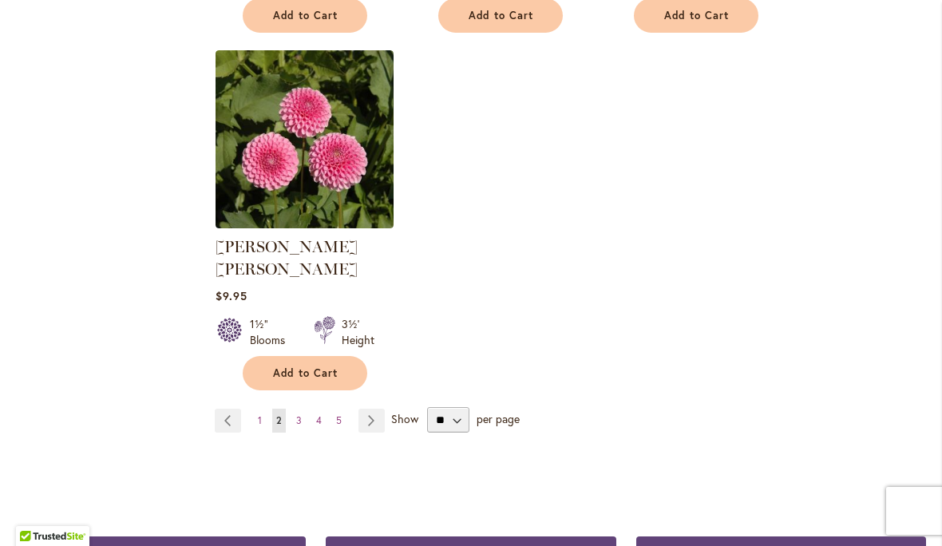
scroll to position [2028, 0]
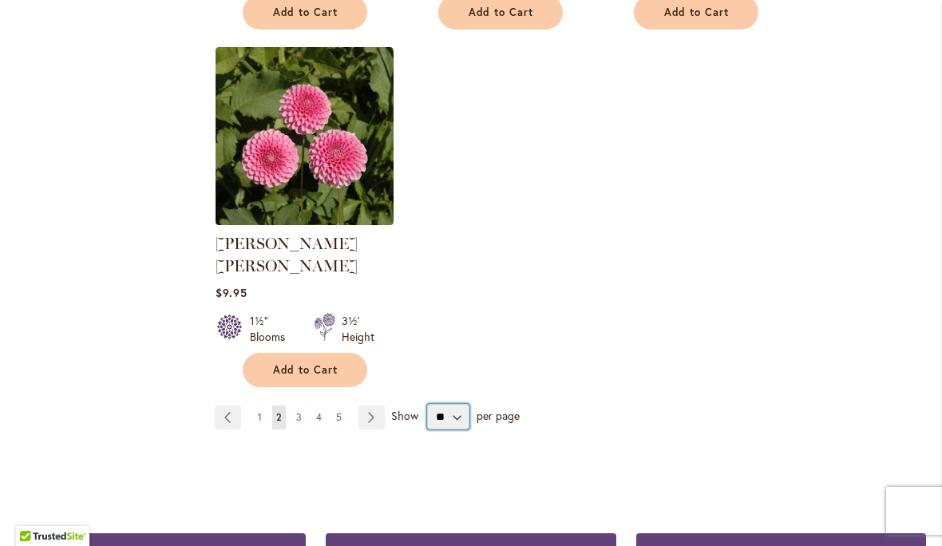
click at [458, 404] on select "** ** ** **" at bounding box center [448, 417] width 42 height 26
select select "**"
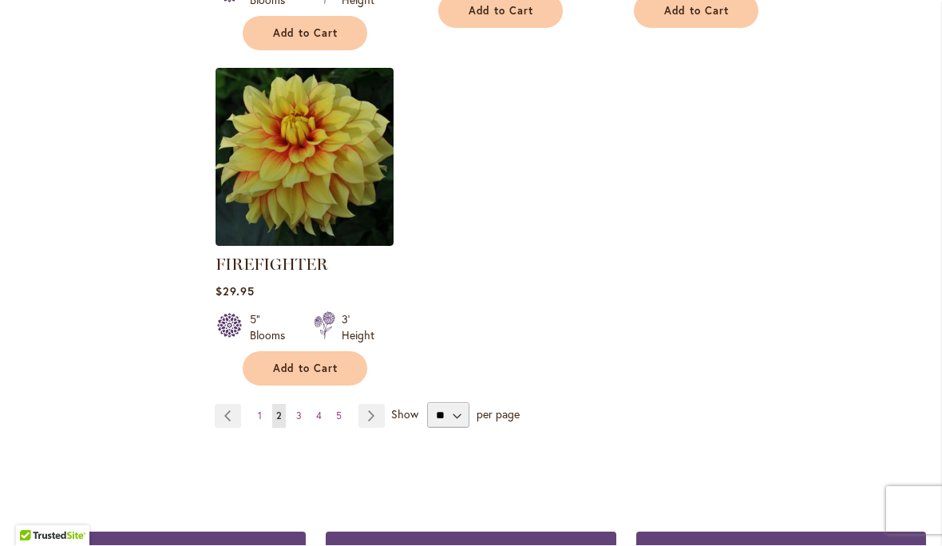
scroll to position [7654, 0]
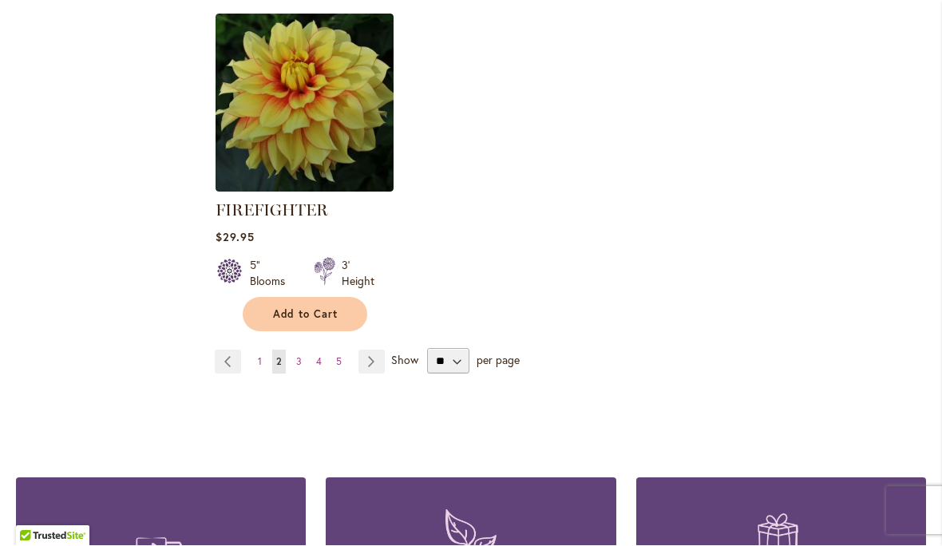
click at [375, 351] on link "Page Next" at bounding box center [372, 363] width 26 height 24
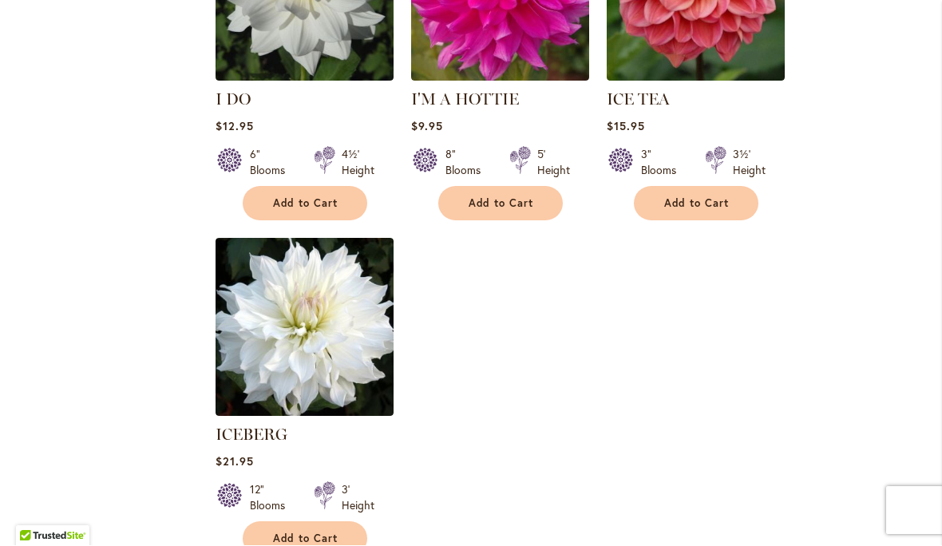
scroll to position [7533, 0]
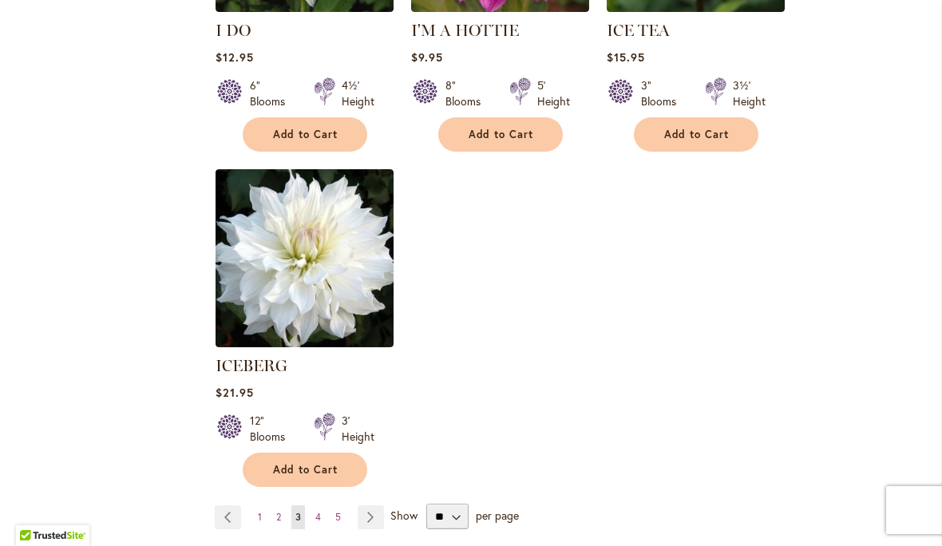
click at [373, 506] on link "Page Next" at bounding box center [371, 518] width 26 height 24
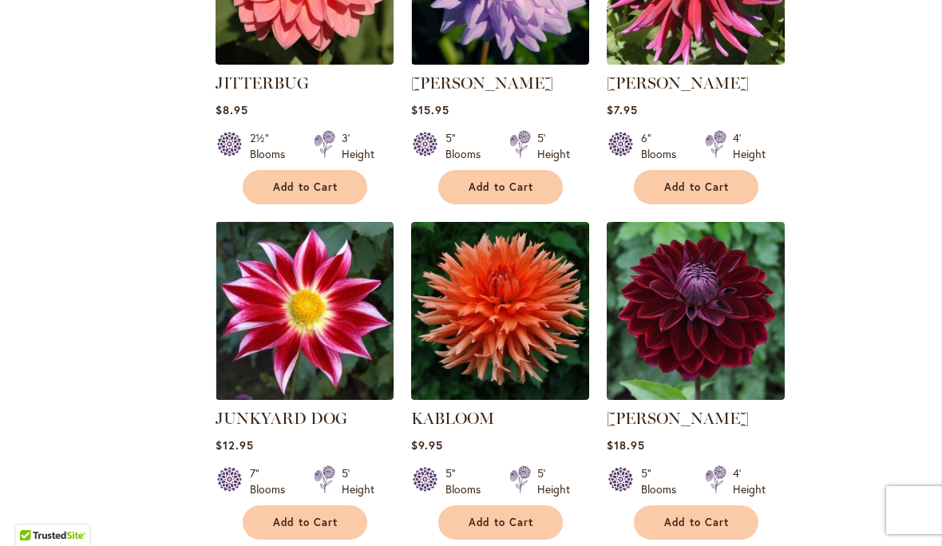
scroll to position [2300, 0]
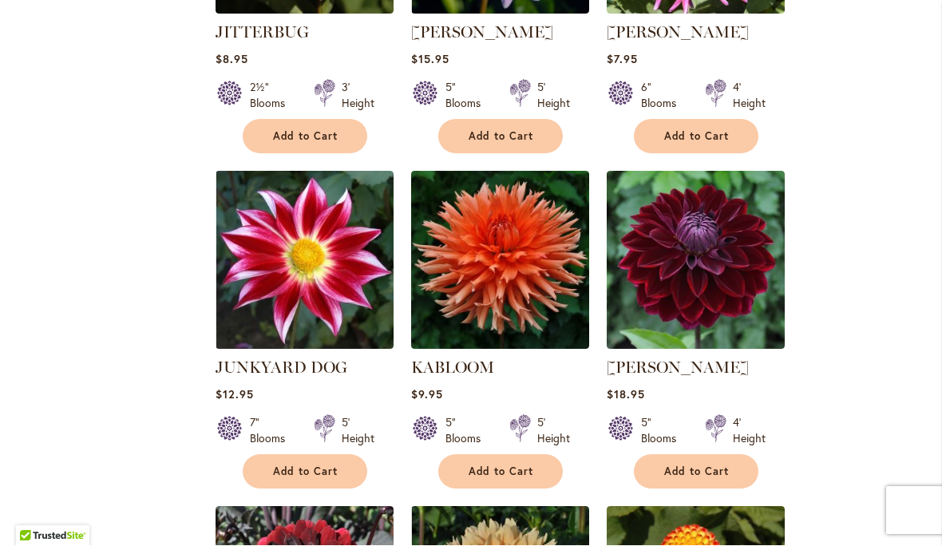
click at [331, 263] on img at bounding box center [305, 261] width 178 height 178
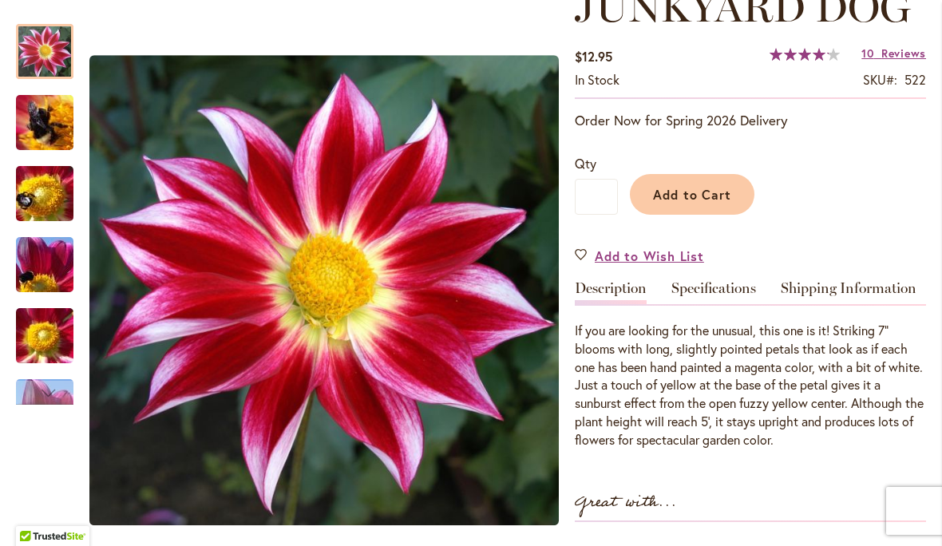
scroll to position [251, 0]
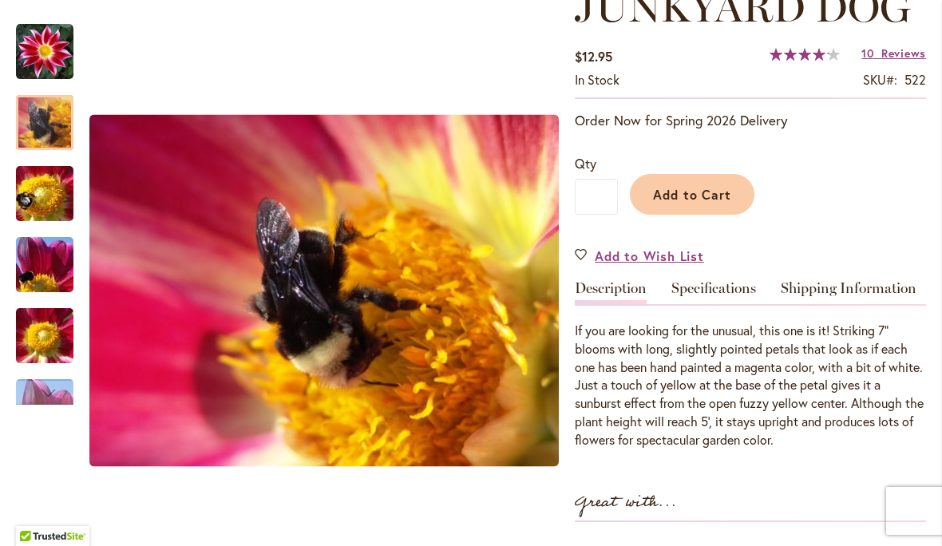
click at [29, 117] on img "JUNKYARD DOG" at bounding box center [44, 123] width 115 height 86
click at [34, 198] on img "JUNKYARD DOG" at bounding box center [44, 194] width 115 height 86
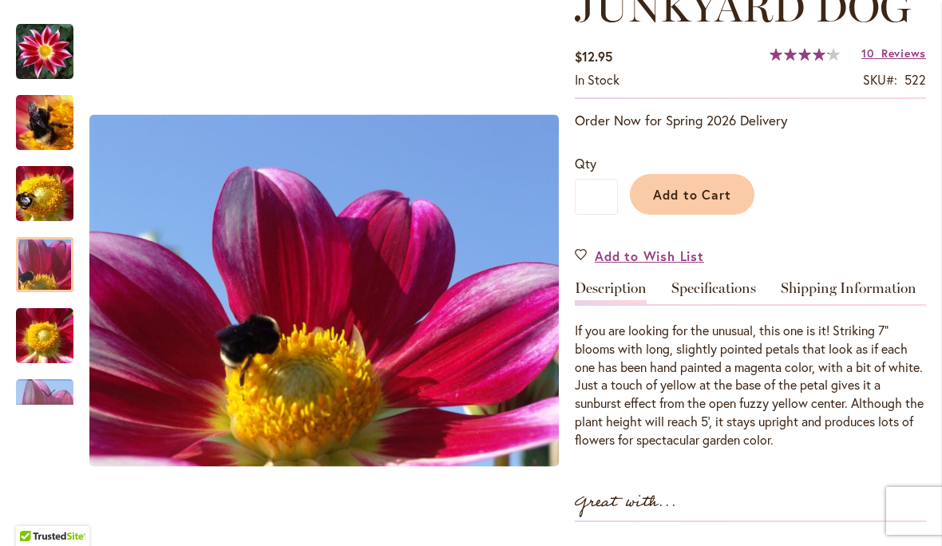
click at [41, 257] on img "JUNKYARD DOG" at bounding box center [44, 265] width 115 height 86
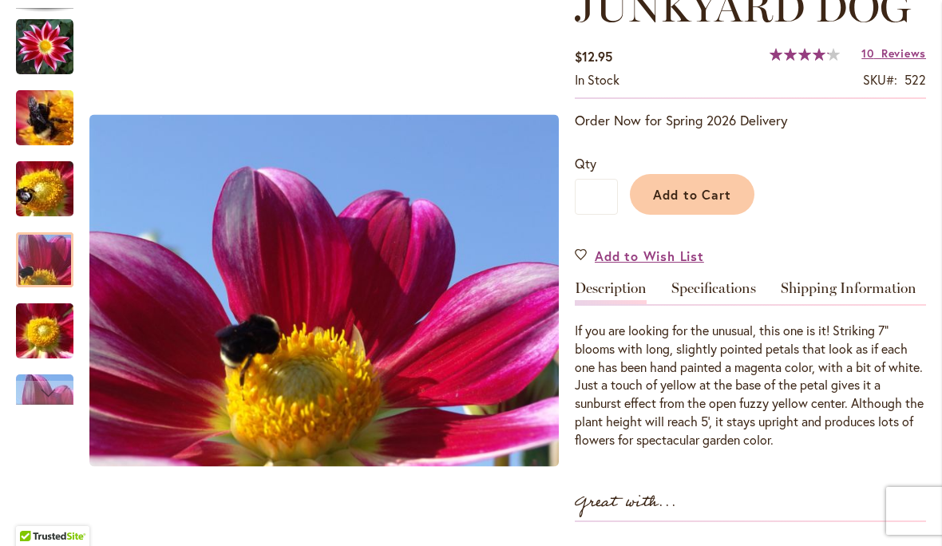
click at [33, 323] on img "JUNKYARD DOG" at bounding box center [44, 331] width 115 height 86
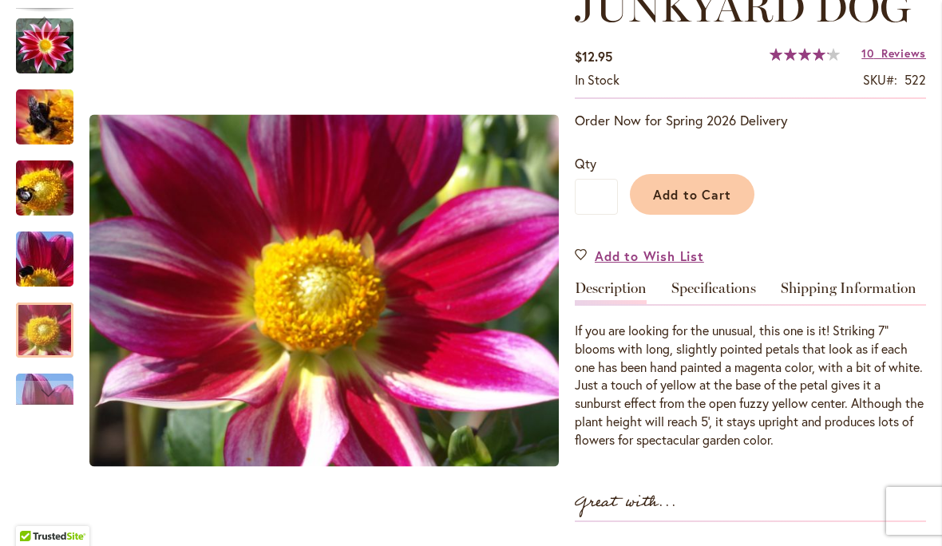
click at [43, 320] on div at bounding box center [44, 330] width 57 height 55
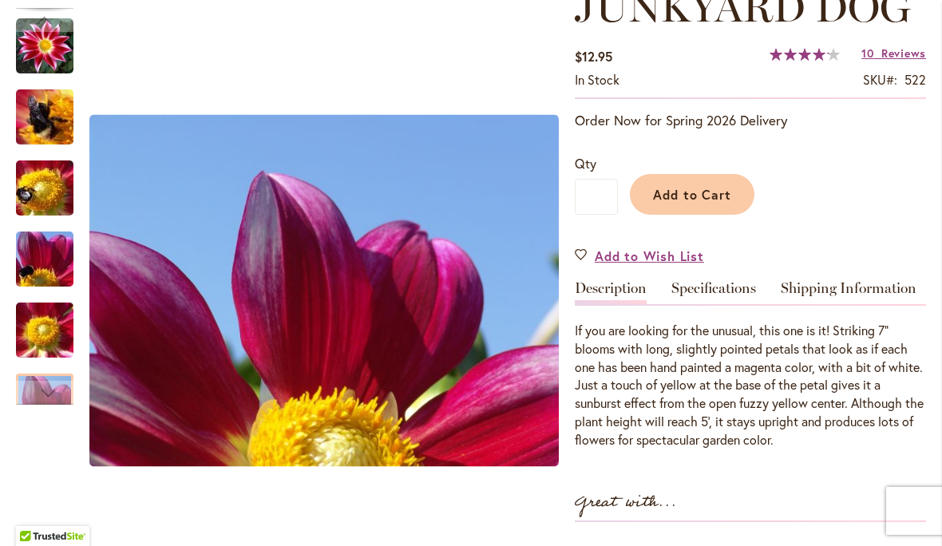
click at [45, 374] on div at bounding box center [44, 401] width 57 height 55
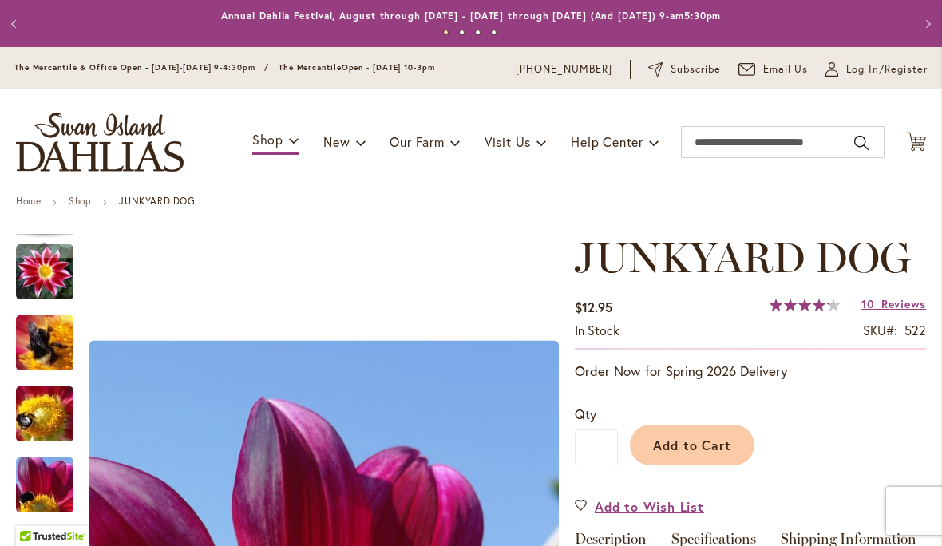
scroll to position [0, 0]
click at [48, 274] on img "JUNKYARD DOG" at bounding box center [44, 272] width 57 height 57
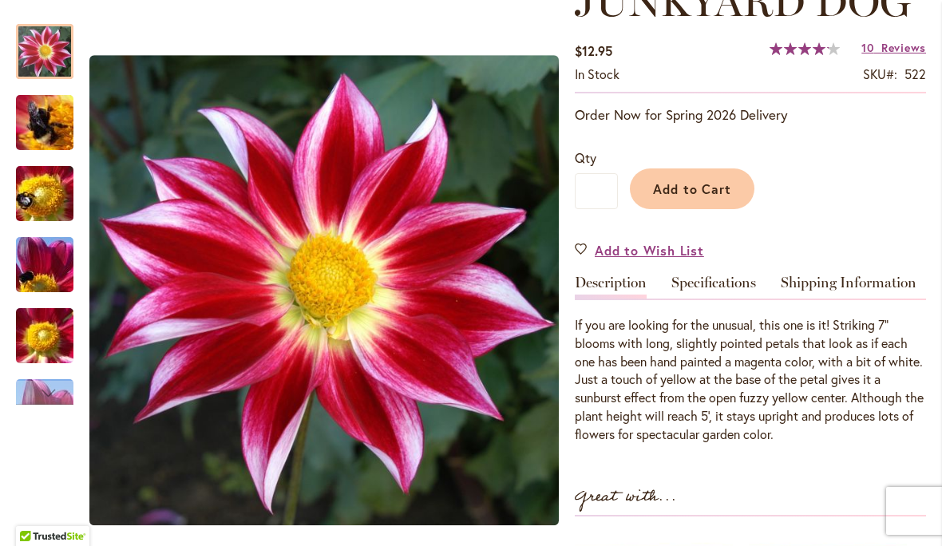
scroll to position [256, 0]
click at [910, 45] on span "Reviews" at bounding box center [904, 47] width 45 height 15
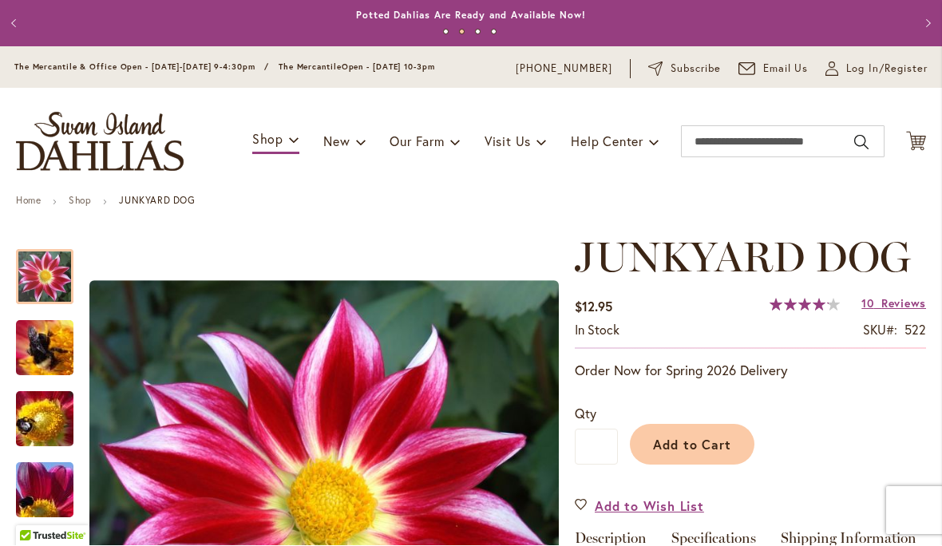
scroll to position [0, 0]
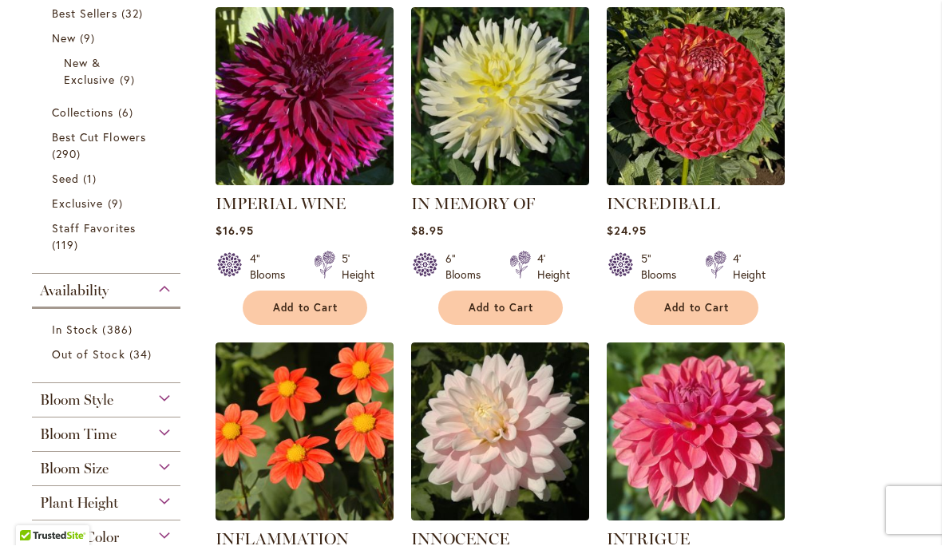
scroll to position [390, 0]
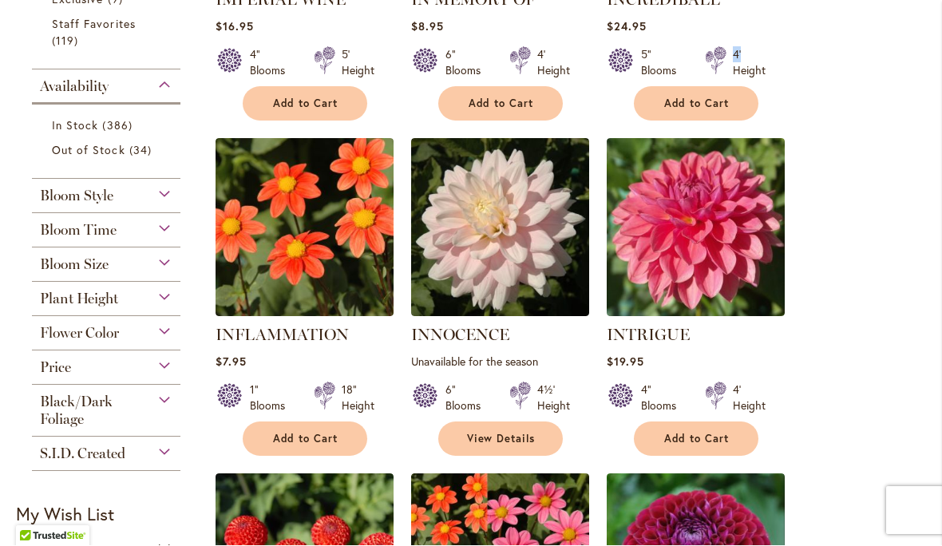
scroll to position [595, 0]
click at [61, 195] on span "Bloom Style" at bounding box center [76, 197] width 73 height 18
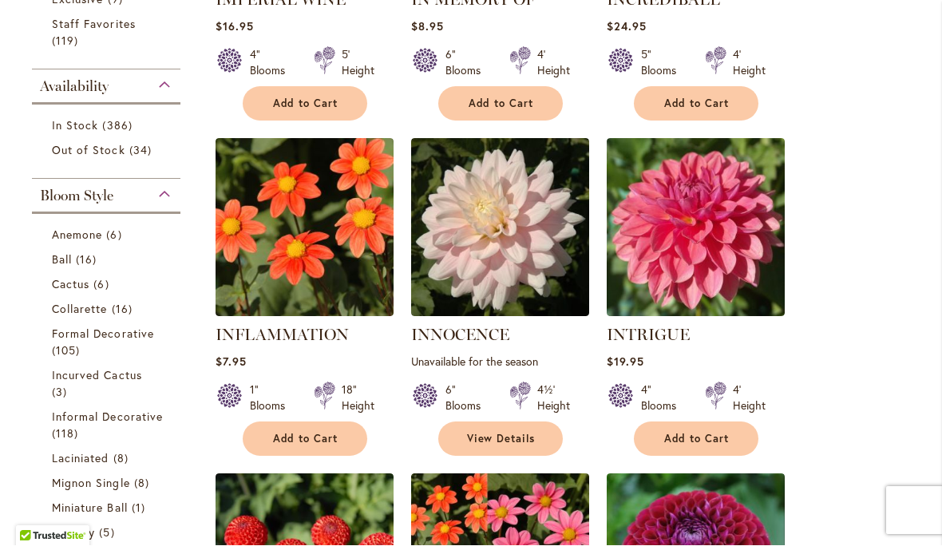
scroll to position [776, 0]
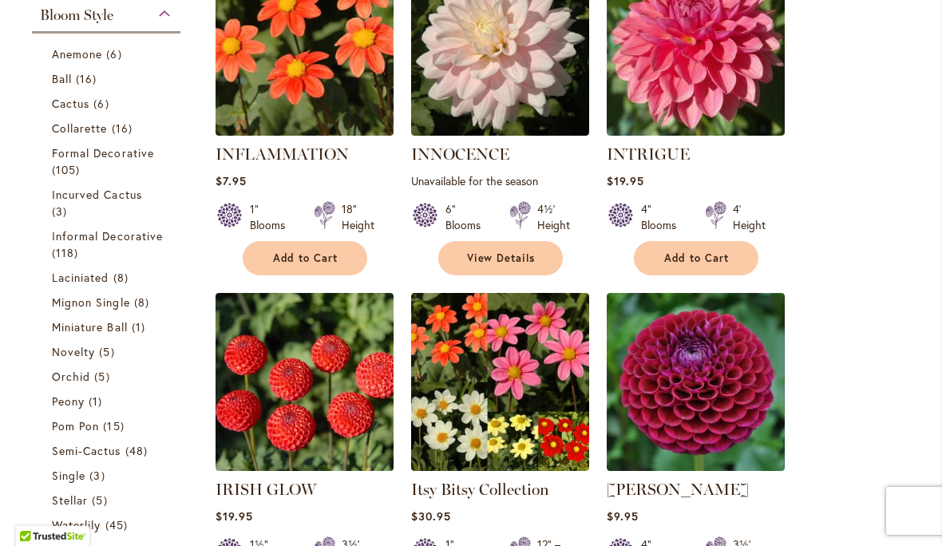
click at [66, 81] on span "Ball" at bounding box center [62, 78] width 20 height 15
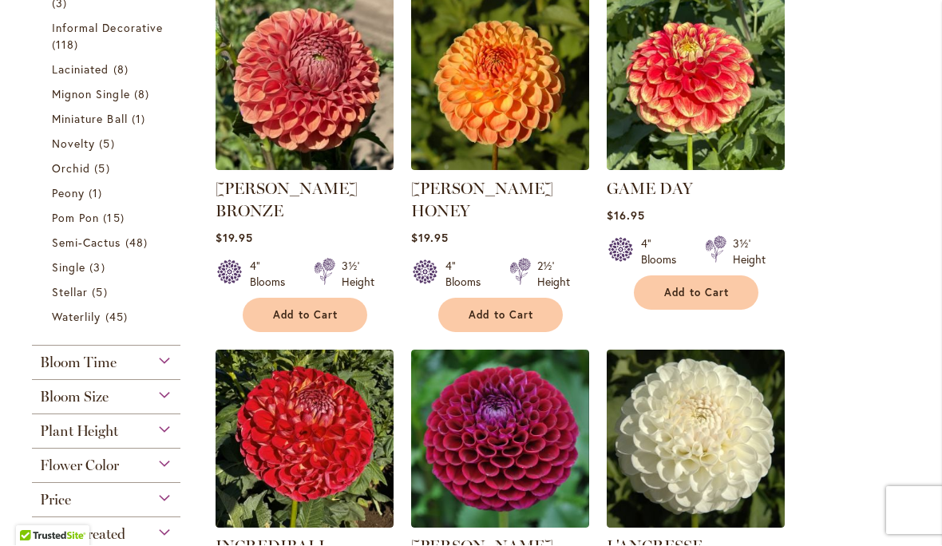
scroll to position [729, 0]
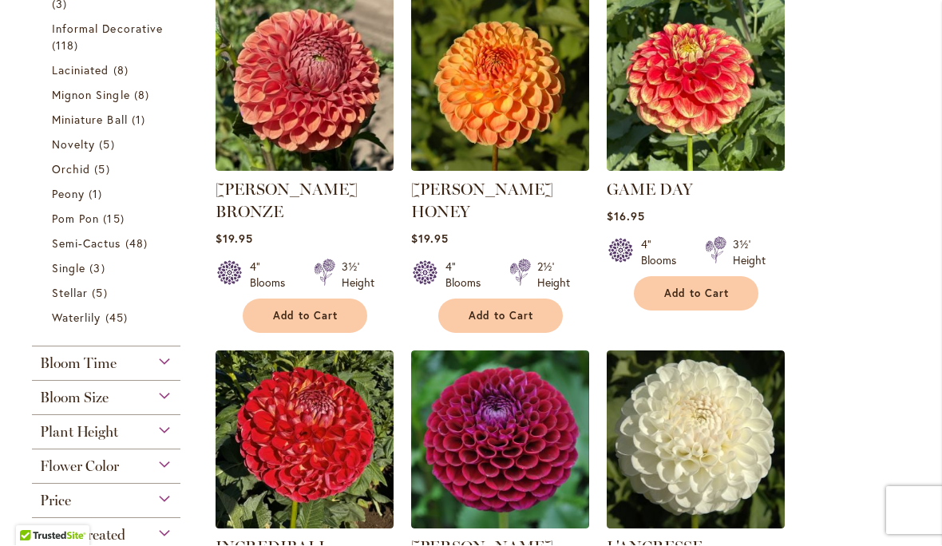
click at [65, 216] on span "Pom Pon" at bounding box center [75, 219] width 47 height 15
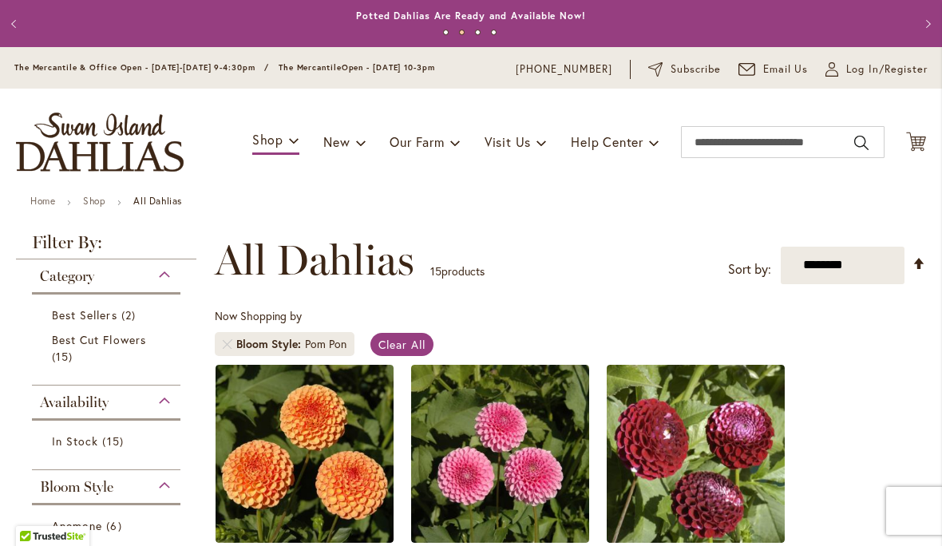
click at [804, 271] on select "**********" at bounding box center [843, 266] width 124 height 38
click at [91, 133] on img "store logo" at bounding box center [100, 142] width 168 height 59
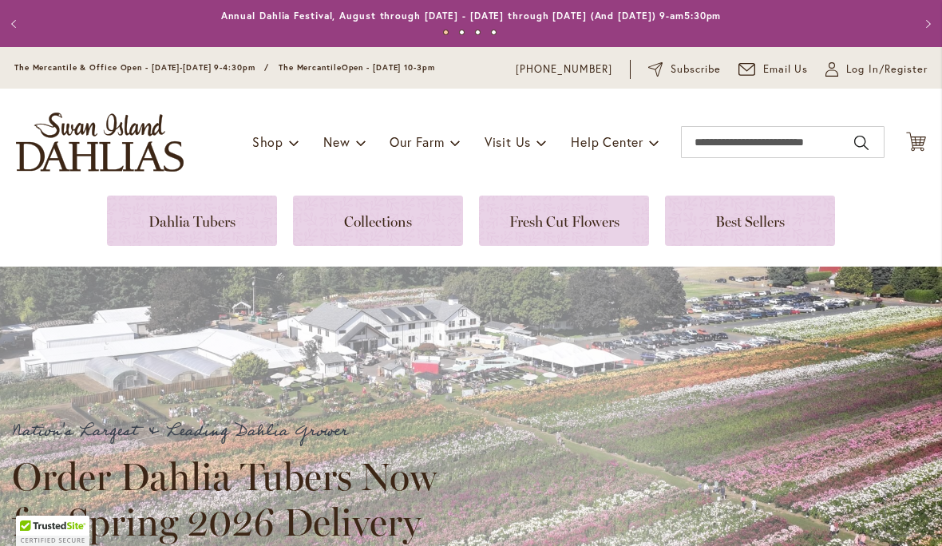
click at [693, 66] on span "Subscribe" at bounding box center [696, 69] width 50 height 16
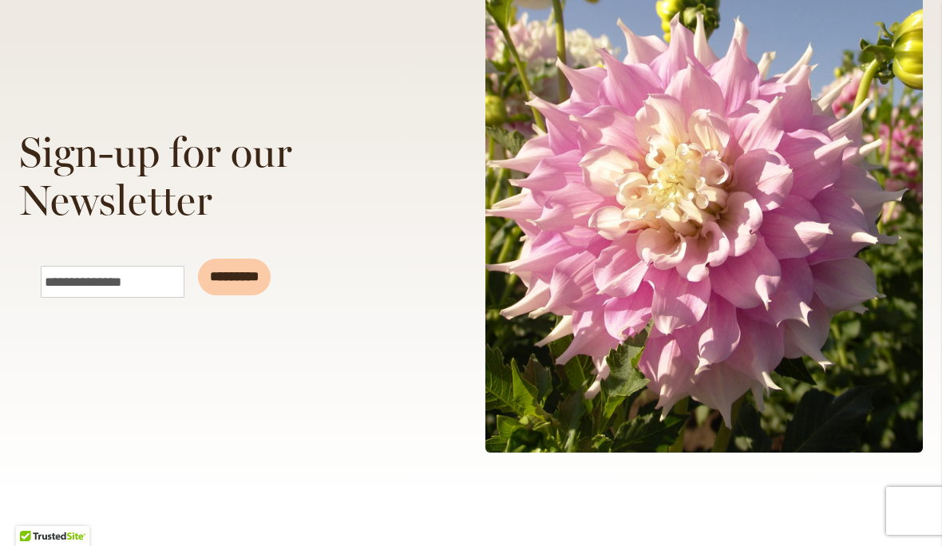
scroll to position [331, 0]
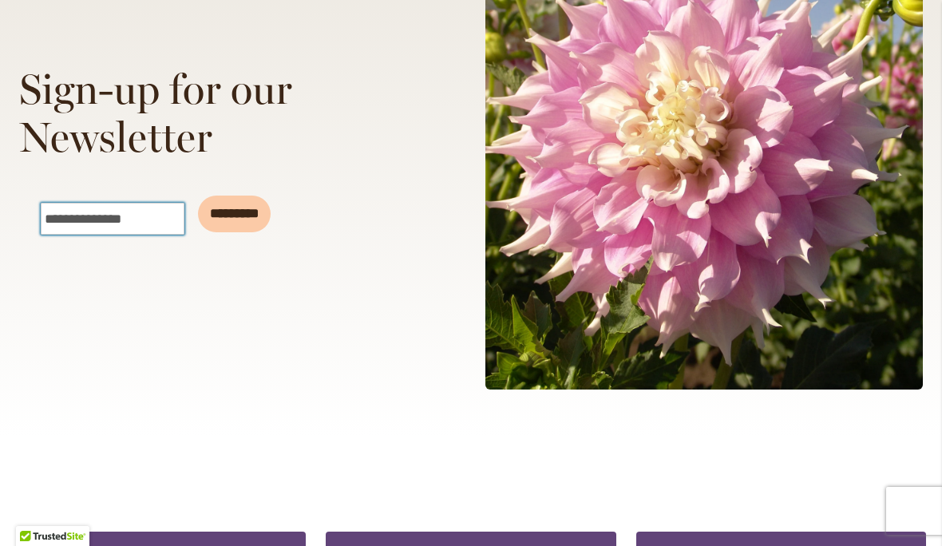
click at [108, 212] on input "Email" at bounding box center [113, 219] width 144 height 32
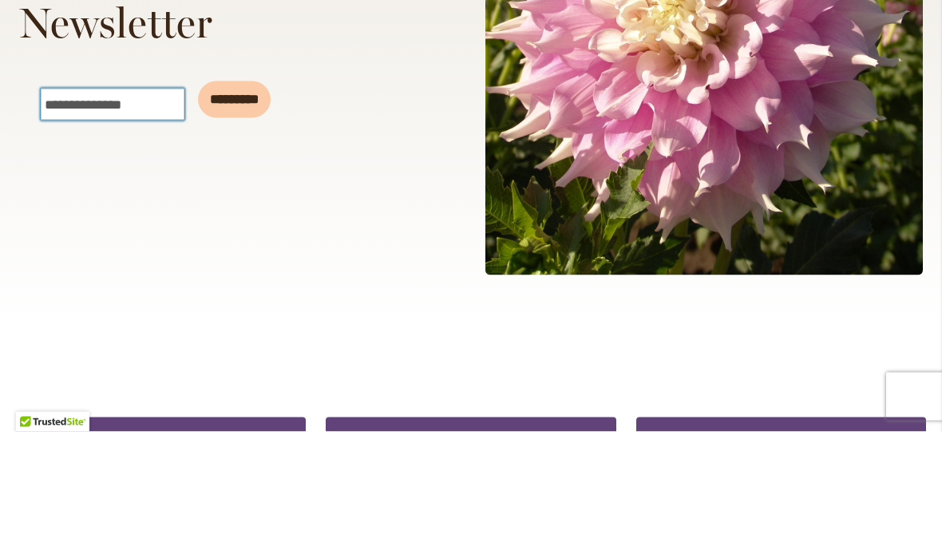
type input "**********"
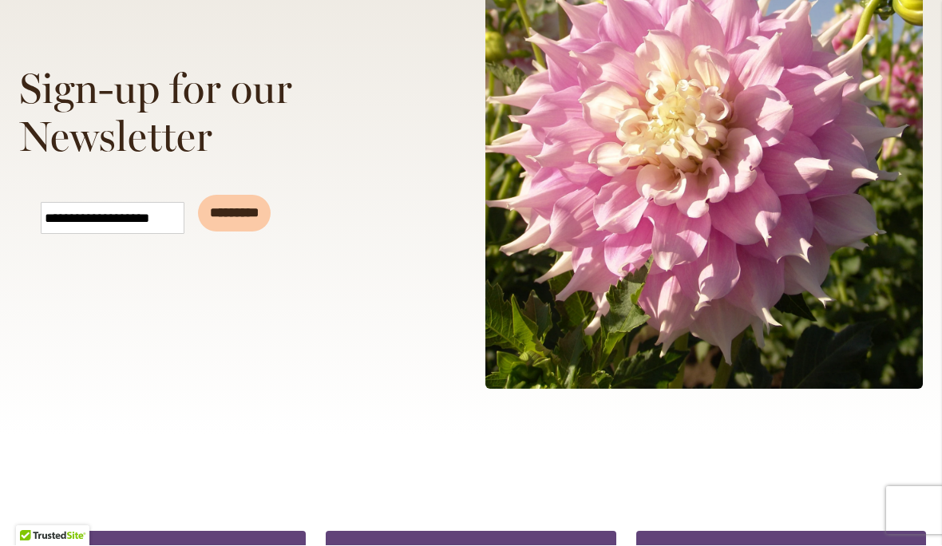
click at [252, 208] on input "*********" at bounding box center [234, 214] width 73 height 37
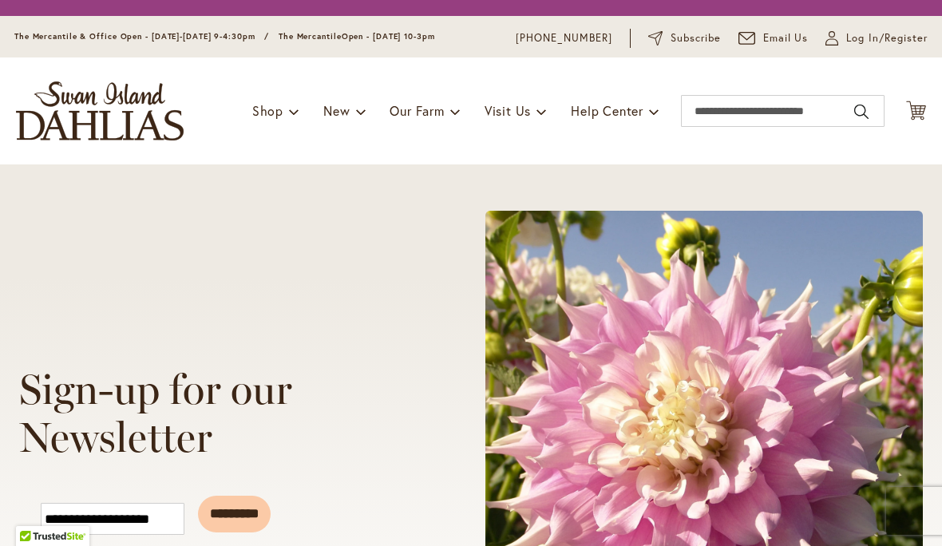
scroll to position [1, 0]
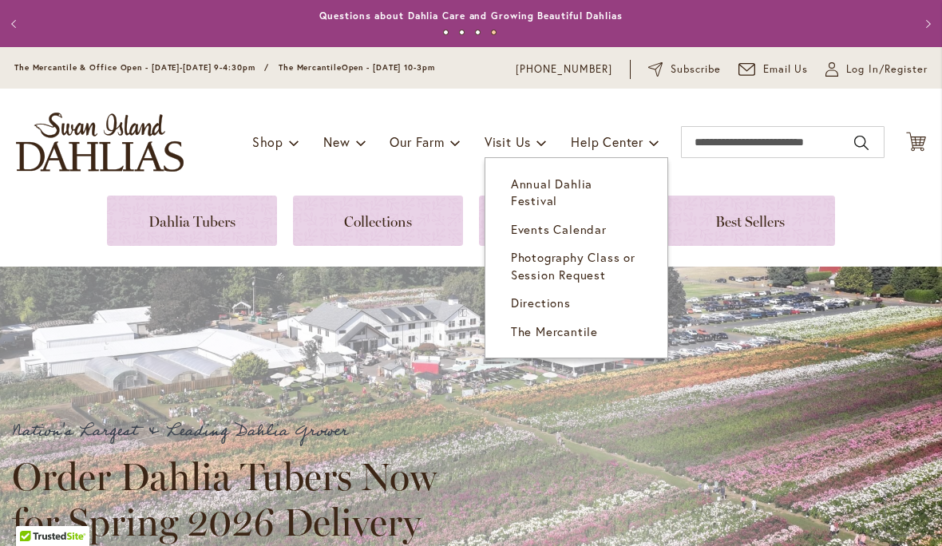
click at [593, 181] on span "Annual Dahlia Festival" at bounding box center [551, 192] width 81 height 33
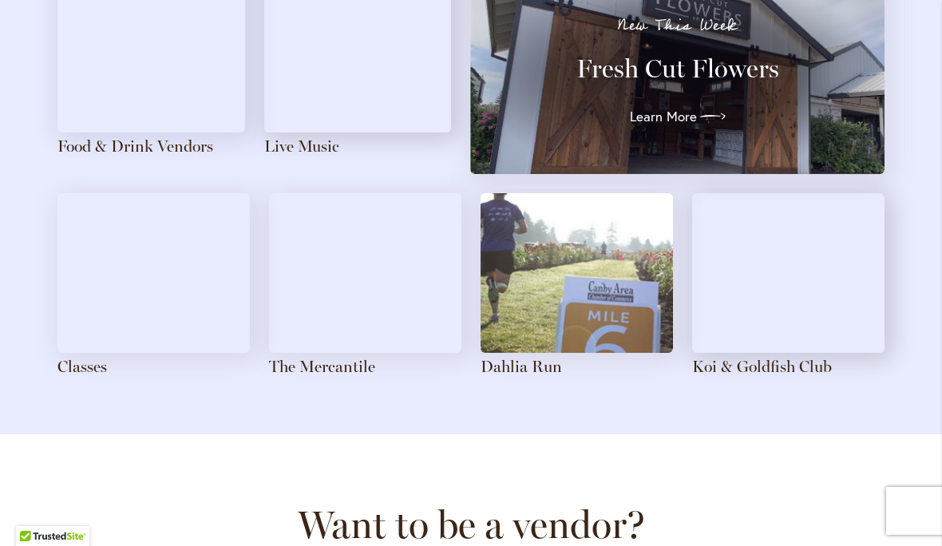
scroll to position [1790, 0]
